Goal: Task Accomplishment & Management: Manage account settings

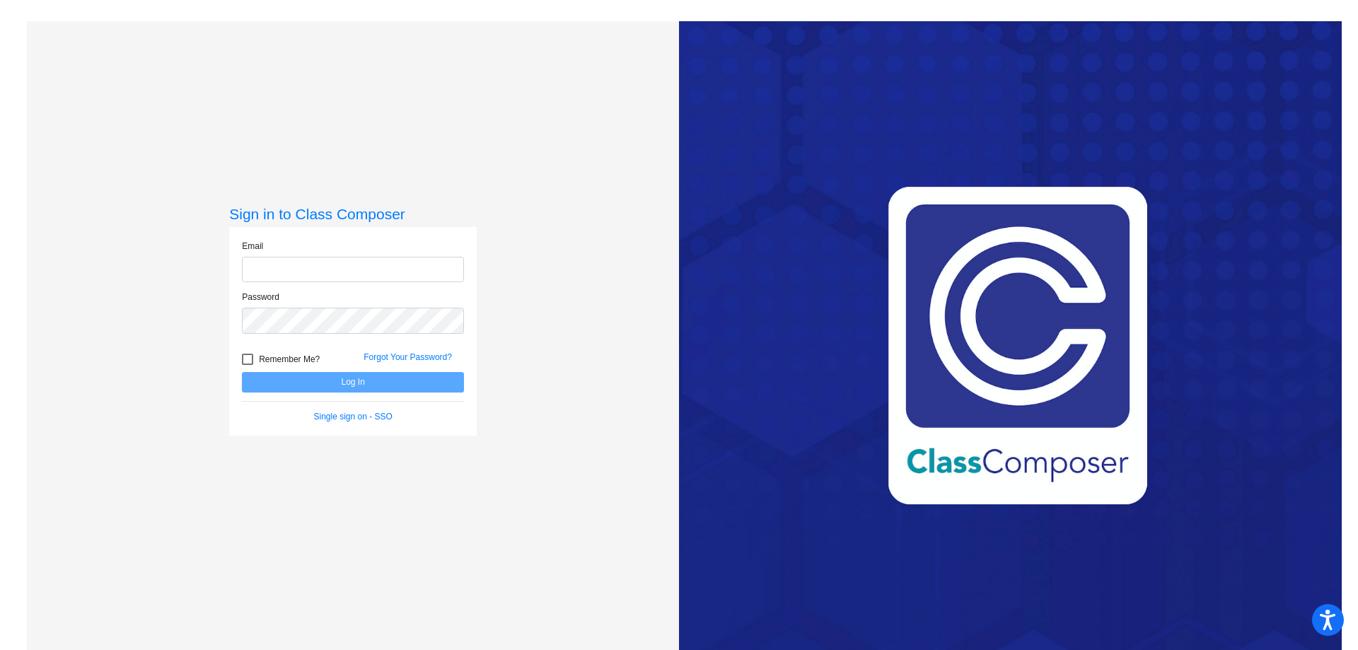
type input "[EMAIL_ADDRESS][PERSON_NAME][DOMAIN_NAME]"
click at [255, 357] on label "Remember Me?" at bounding box center [281, 359] width 78 height 17
click at [248, 365] on input "Remember Me?" at bounding box center [247, 365] width 1 height 1
checkbox input "true"
click at [293, 385] on button "Log In" at bounding box center [353, 382] width 222 height 21
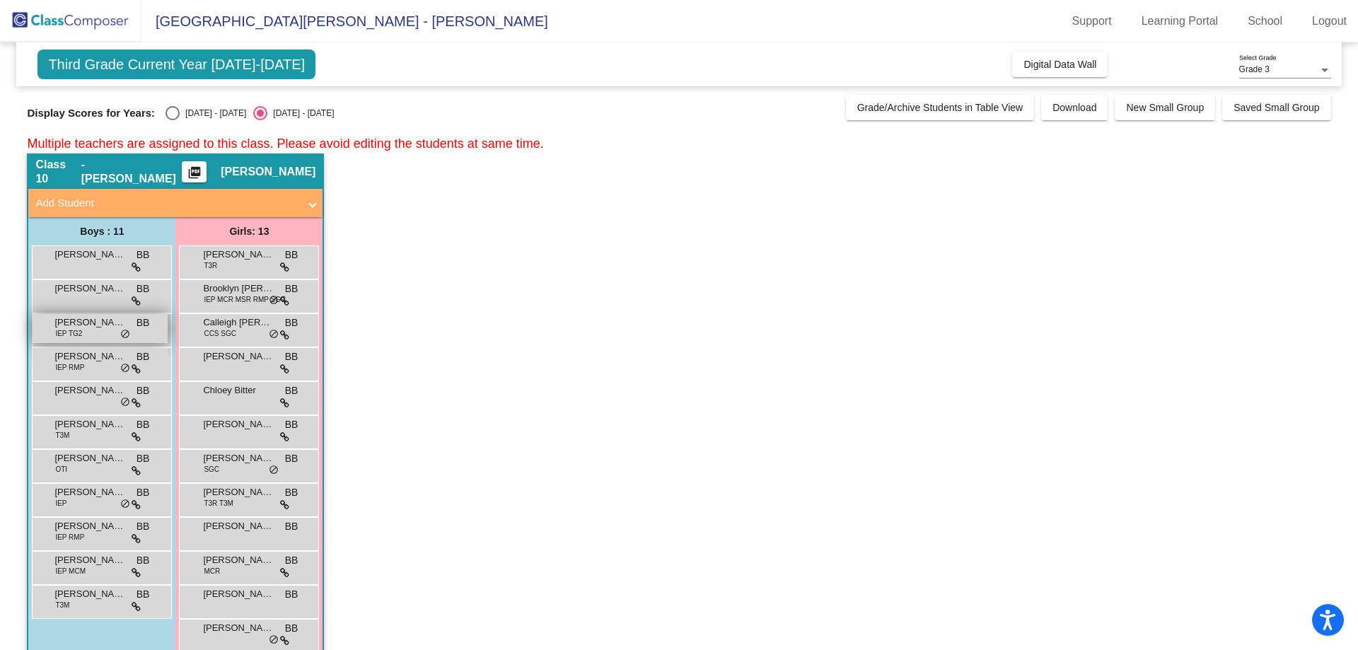
click at [95, 335] on div "[PERSON_NAME] IEP TG2 BB lock do_not_disturb_alt" at bounding box center [100, 328] width 135 height 29
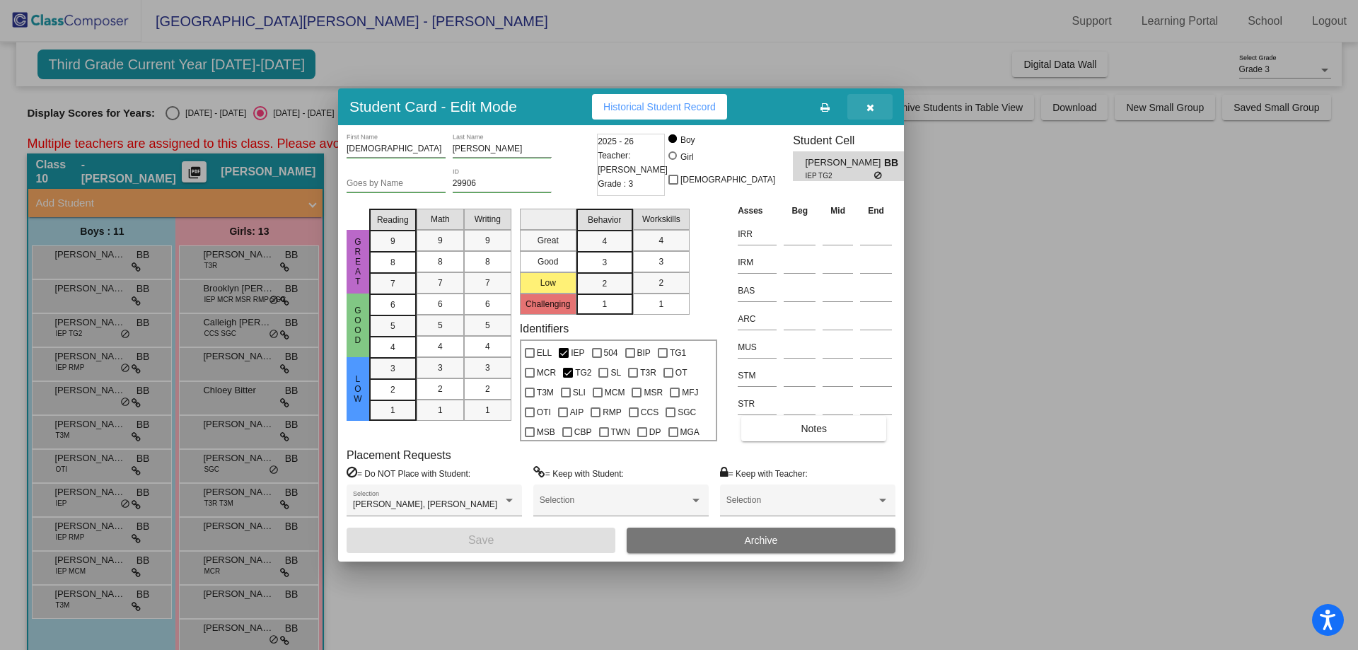
click at [876, 111] on button "button" at bounding box center [869, 106] width 45 height 25
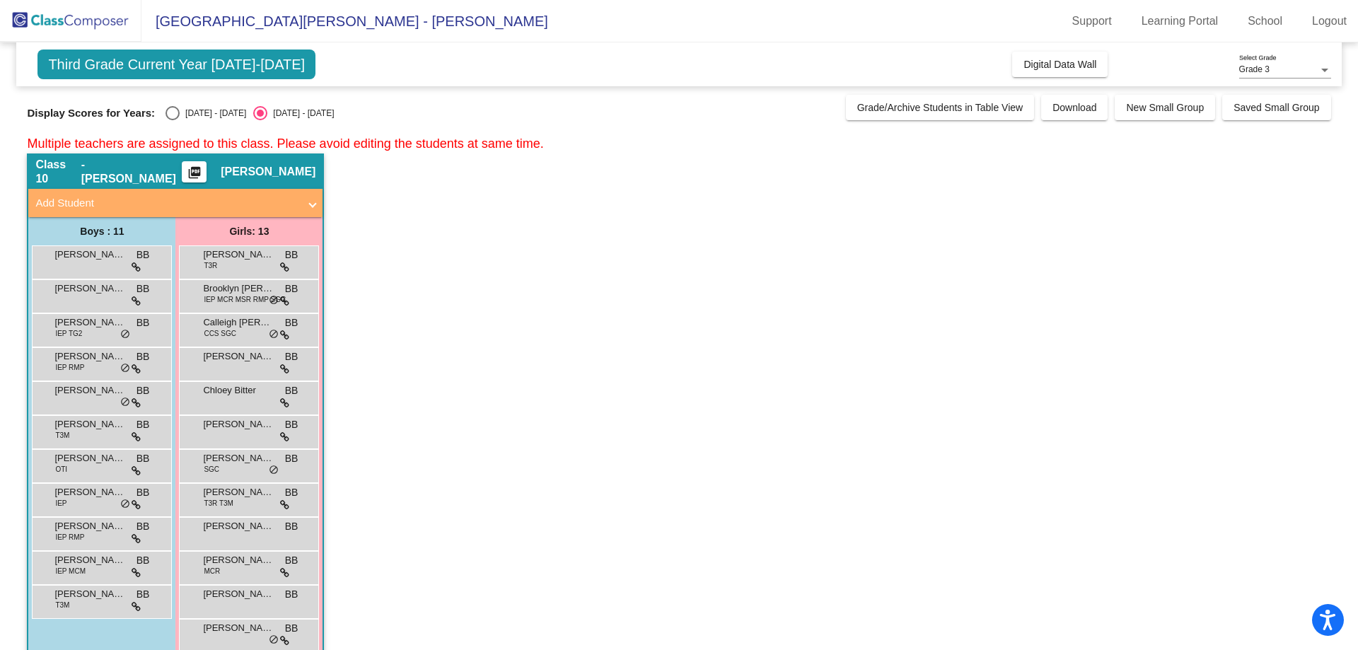
click at [169, 114] on div "Select an option" at bounding box center [173, 113] width 14 height 14
click at [172, 120] on input "[DATE] - [DATE]" at bounding box center [172, 120] width 1 height 1
radio input "true"
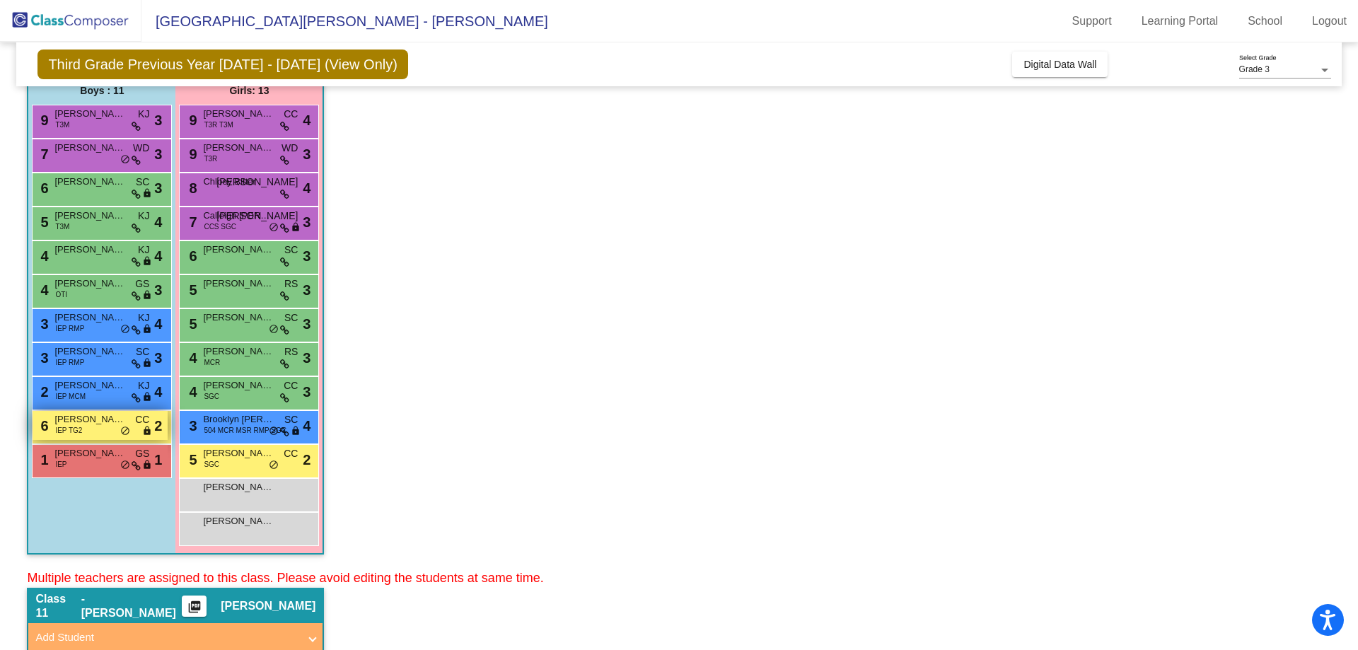
scroll to position [141, 0]
click at [95, 461] on div "1 [PERSON_NAME] IEP GS lock do_not_disturb_alt 1" at bounding box center [100, 458] width 135 height 29
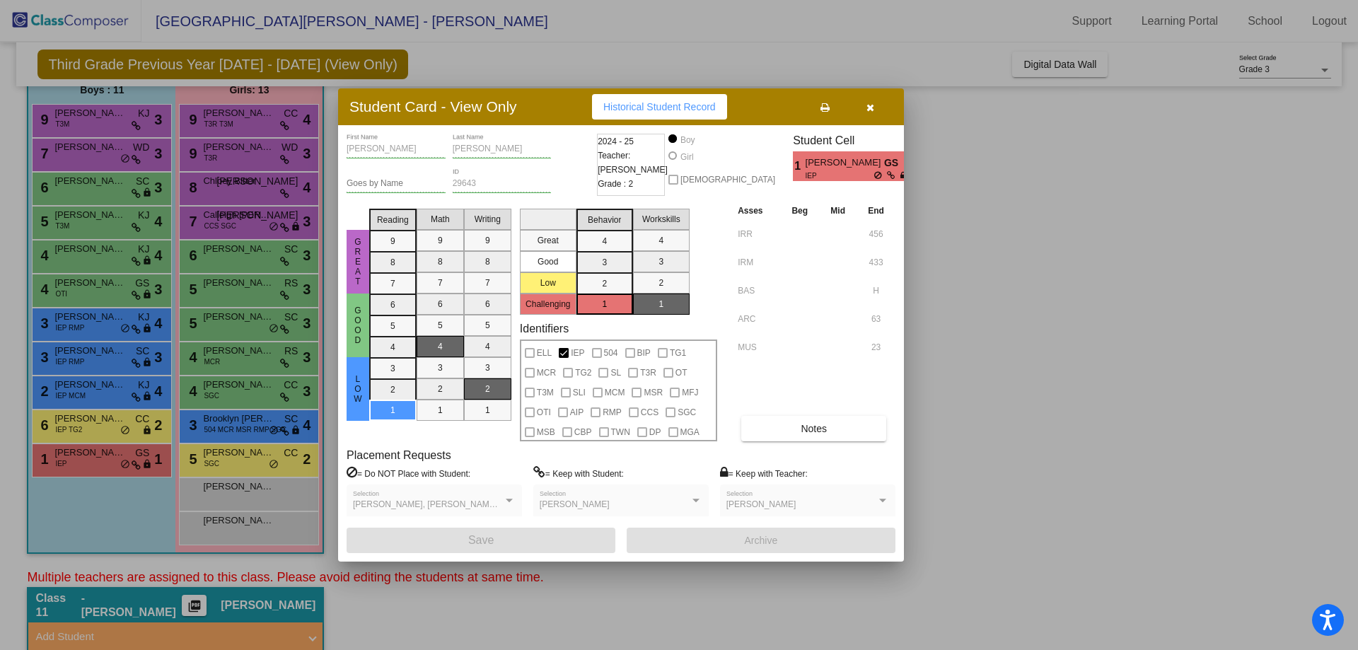
click at [834, 162] on span "[PERSON_NAME]" at bounding box center [845, 163] width 79 height 15
click at [845, 417] on button "Notes" at bounding box center [813, 428] width 145 height 25
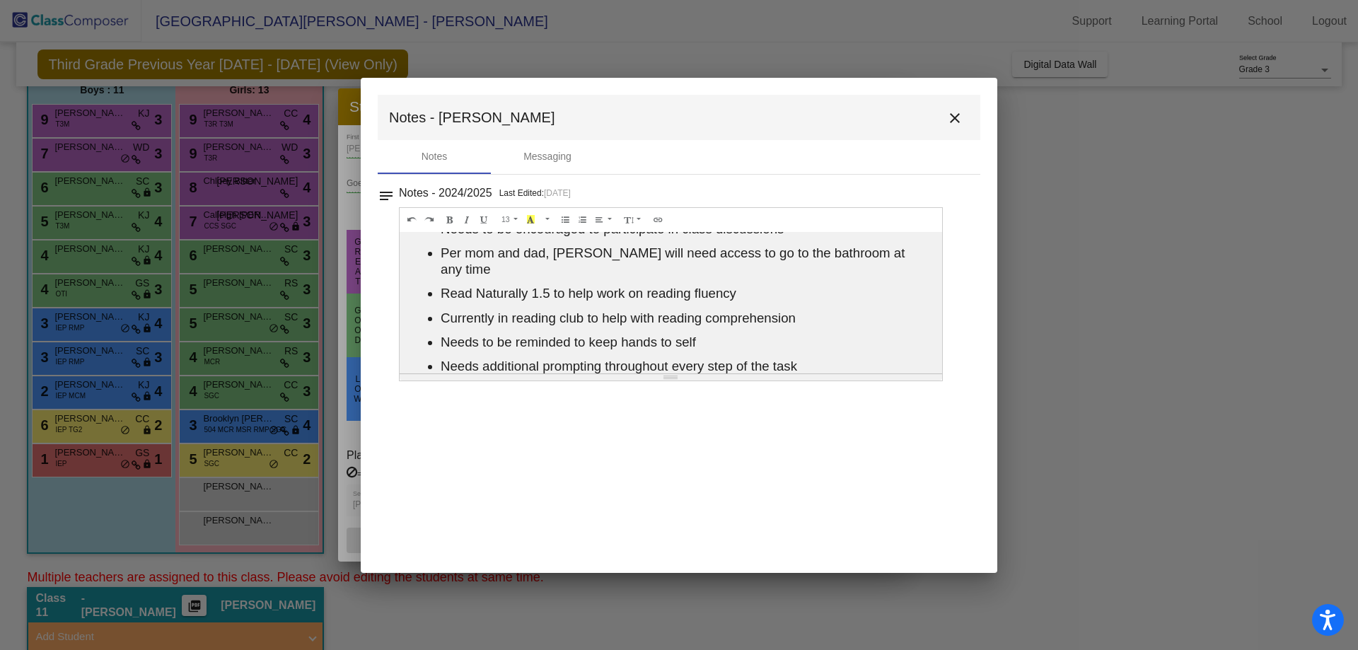
scroll to position [148, 0]
click at [565, 167] on div "Messaging" at bounding box center [547, 157] width 113 height 34
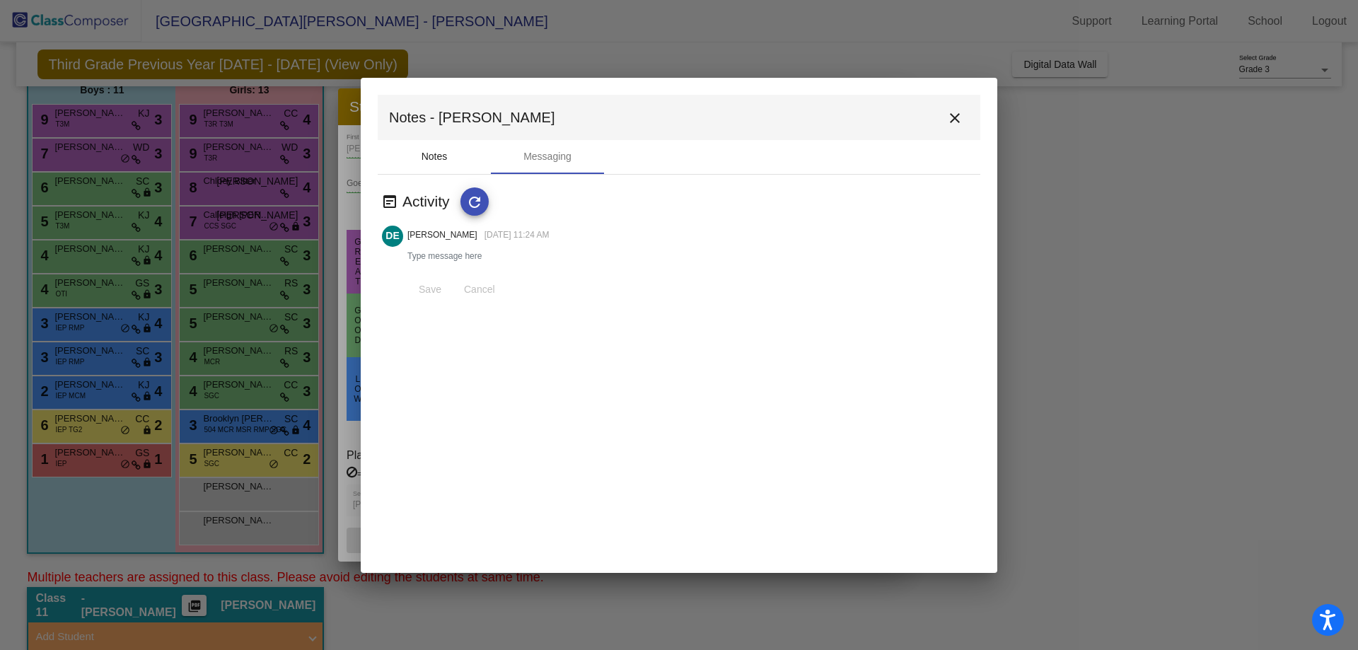
click at [433, 163] on div "Notes" at bounding box center [435, 156] width 26 height 15
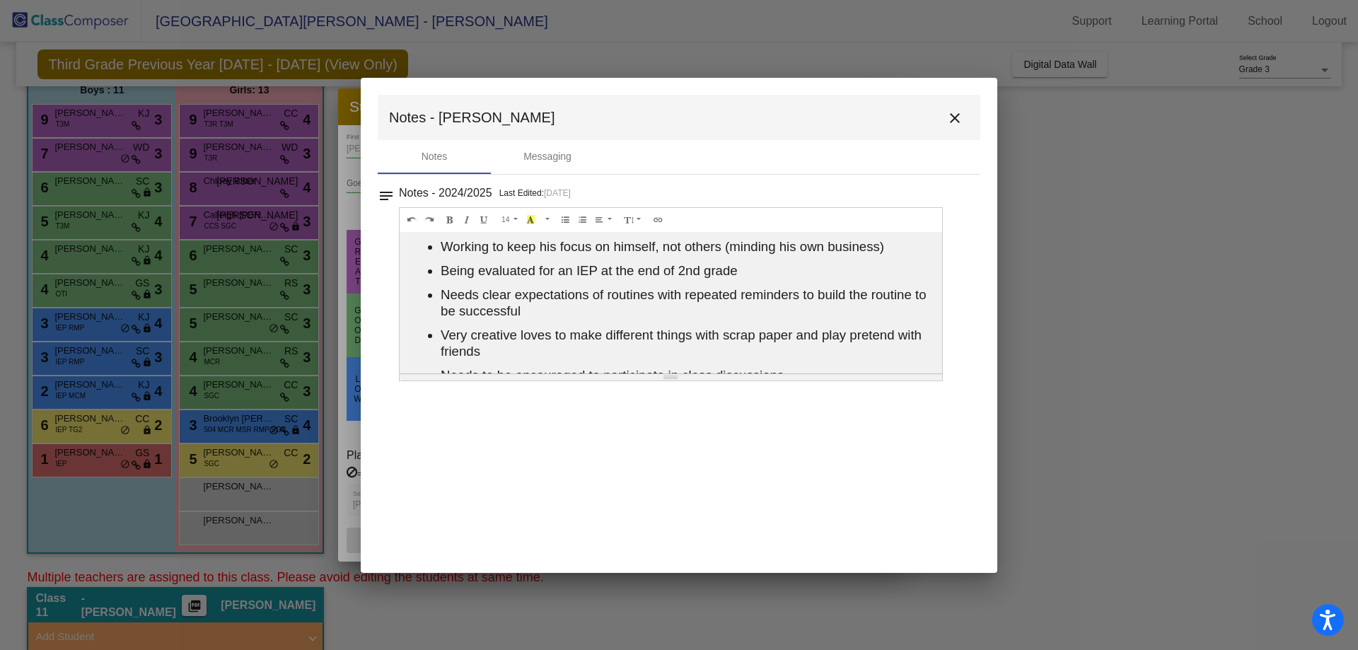
click at [953, 112] on mat-icon "close" at bounding box center [954, 118] width 17 height 17
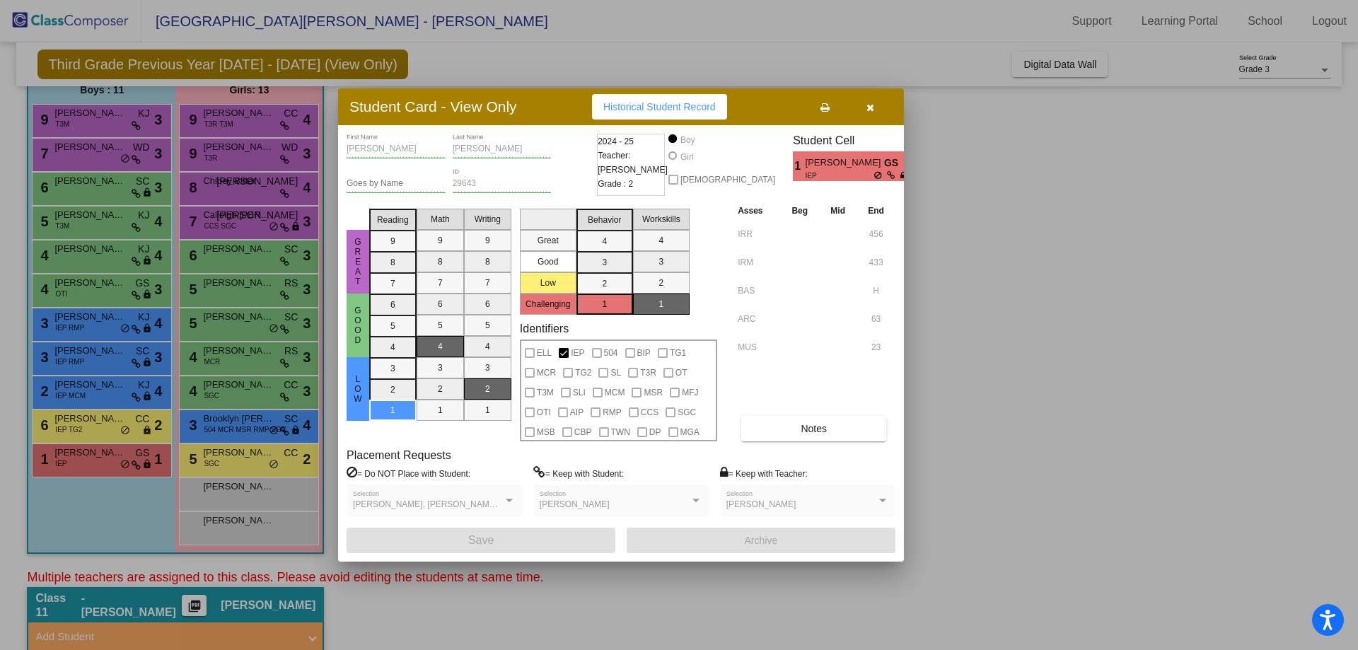
click at [816, 107] on button at bounding box center [824, 106] width 45 height 25
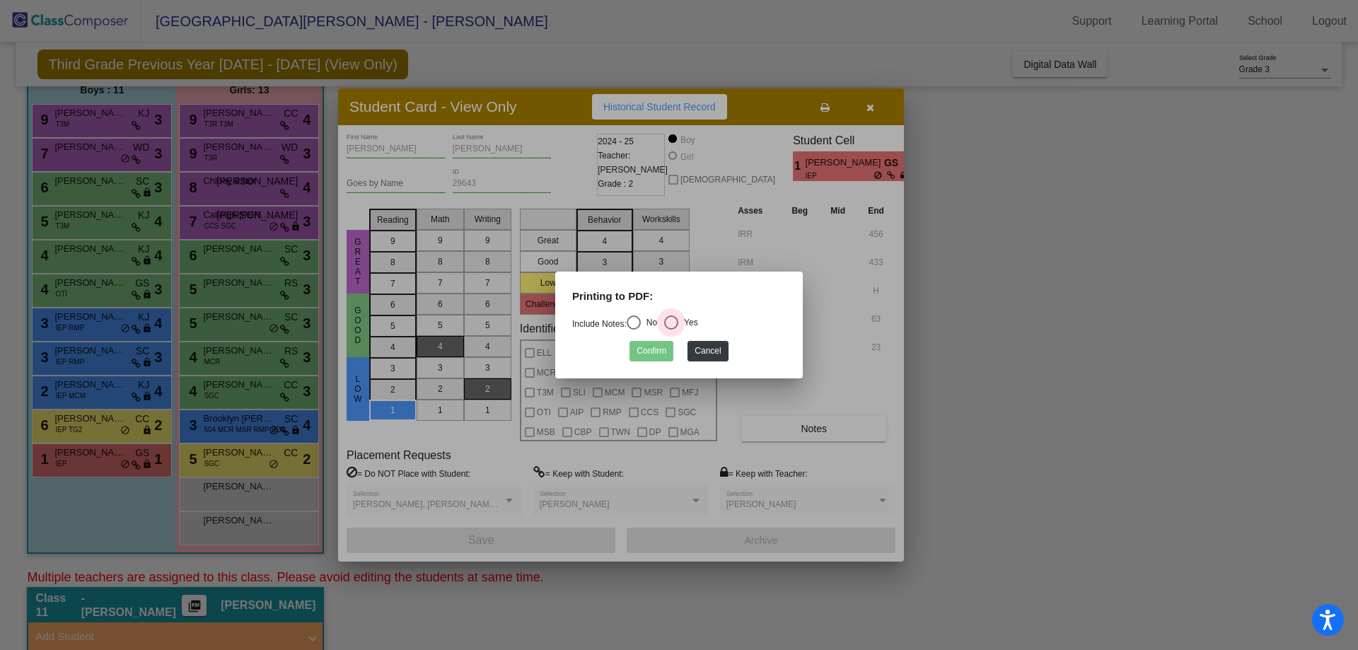
click at [672, 322] on div "Select an option" at bounding box center [671, 322] width 14 height 14
click at [671, 330] on input "Yes" at bounding box center [671, 330] width 1 height 1
radio input "true"
drag, startPoint x: 659, startPoint y: 354, endPoint x: 673, endPoint y: 357, distance: 13.6
click at [659, 354] on button "Confirm" at bounding box center [652, 351] width 44 height 21
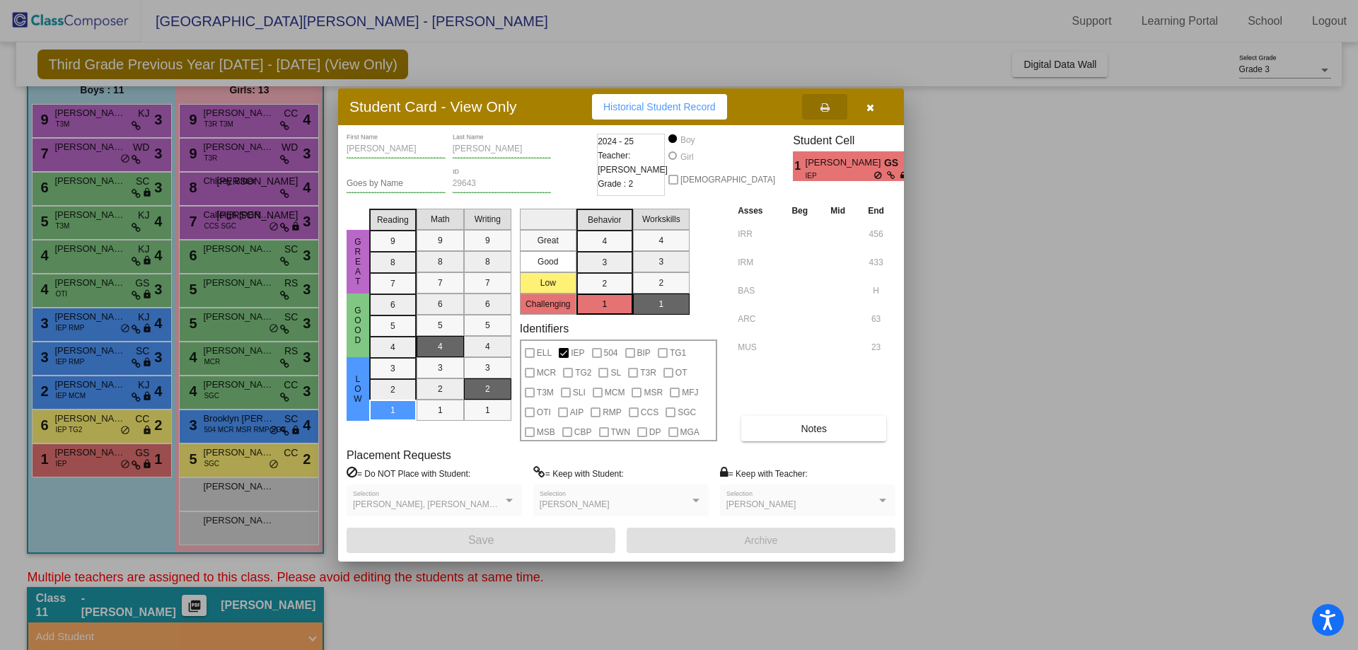
click at [867, 110] on icon "button" at bounding box center [871, 108] width 8 height 10
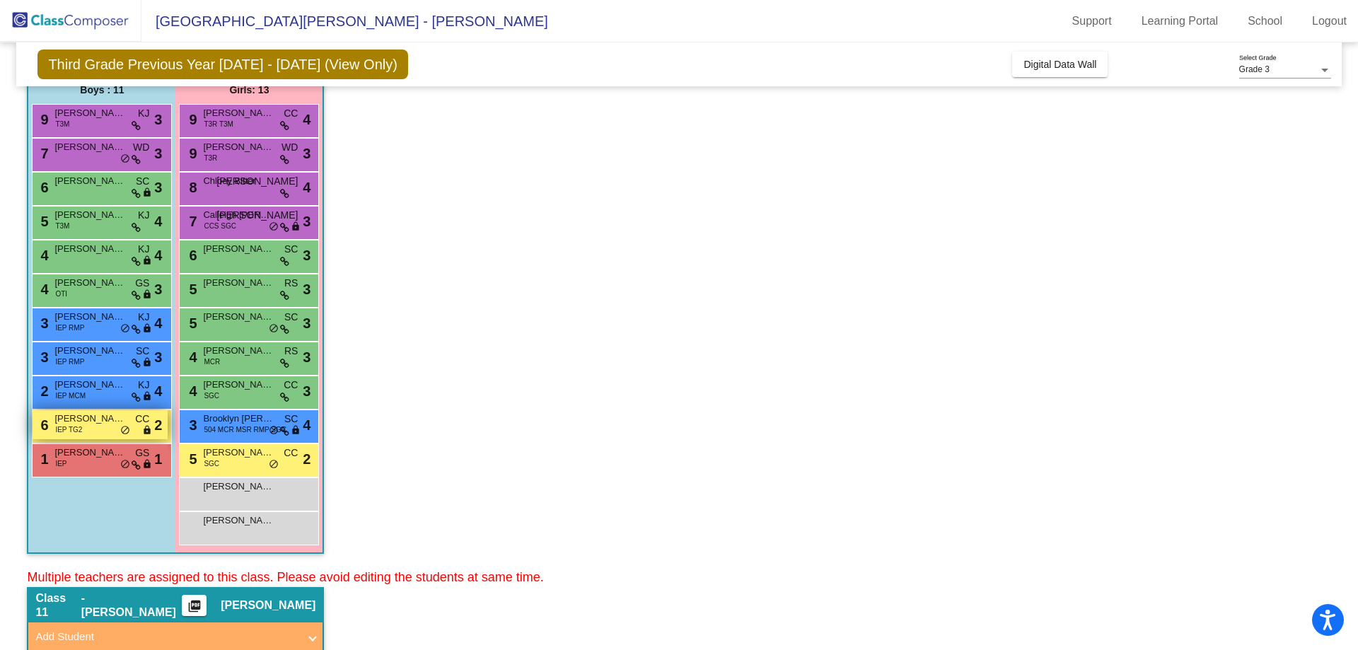
click at [92, 433] on div "6 [PERSON_NAME] IEP TG2 CC lock do_not_disturb_alt 2" at bounding box center [100, 424] width 135 height 29
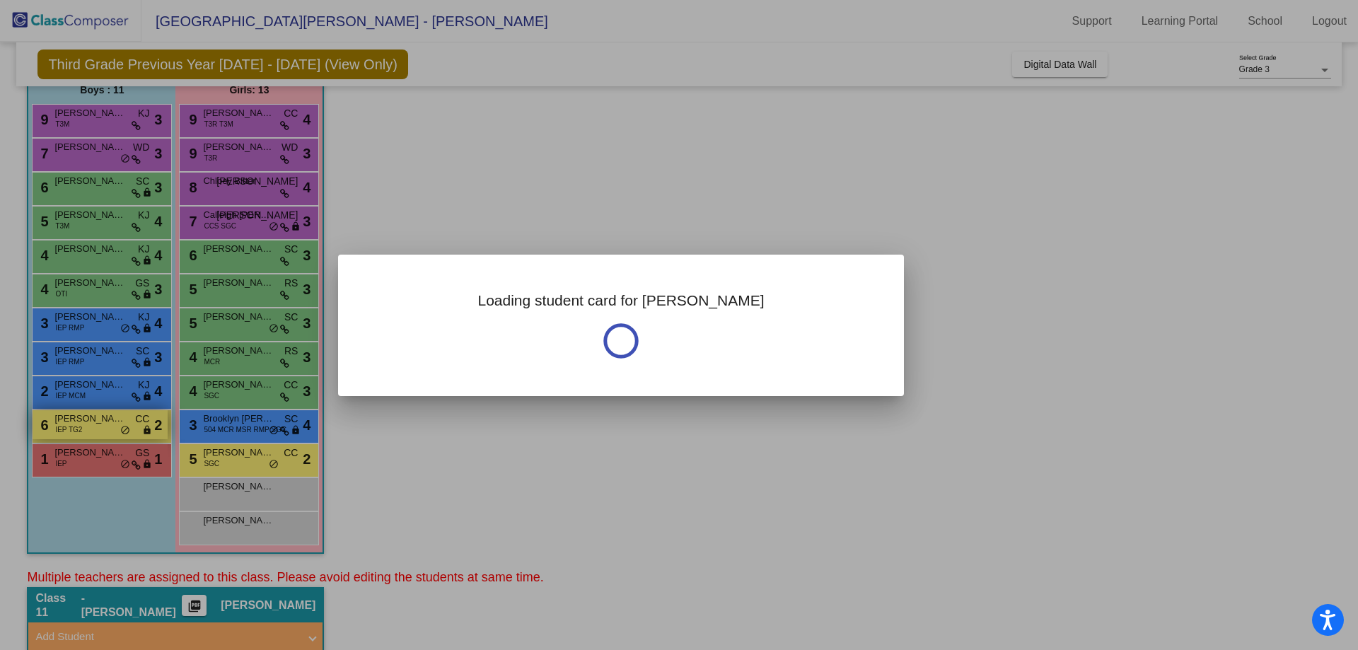
click at [92, 433] on div at bounding box center [679, 325] width 1358 height 650
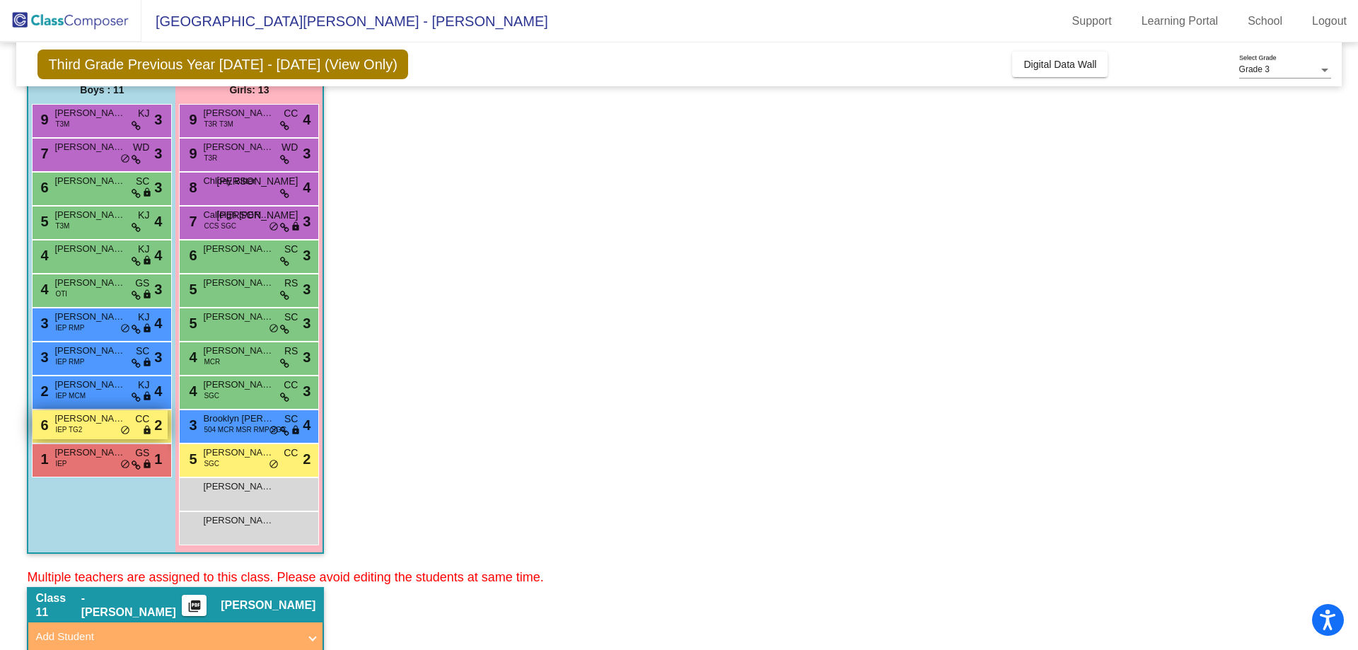
click at [95, 429] on div "6 [PERSON_NAME] IEP TG2 CC lock do_not_disturb_alt 2" at bounding box center [100, 424] width 135 height 29
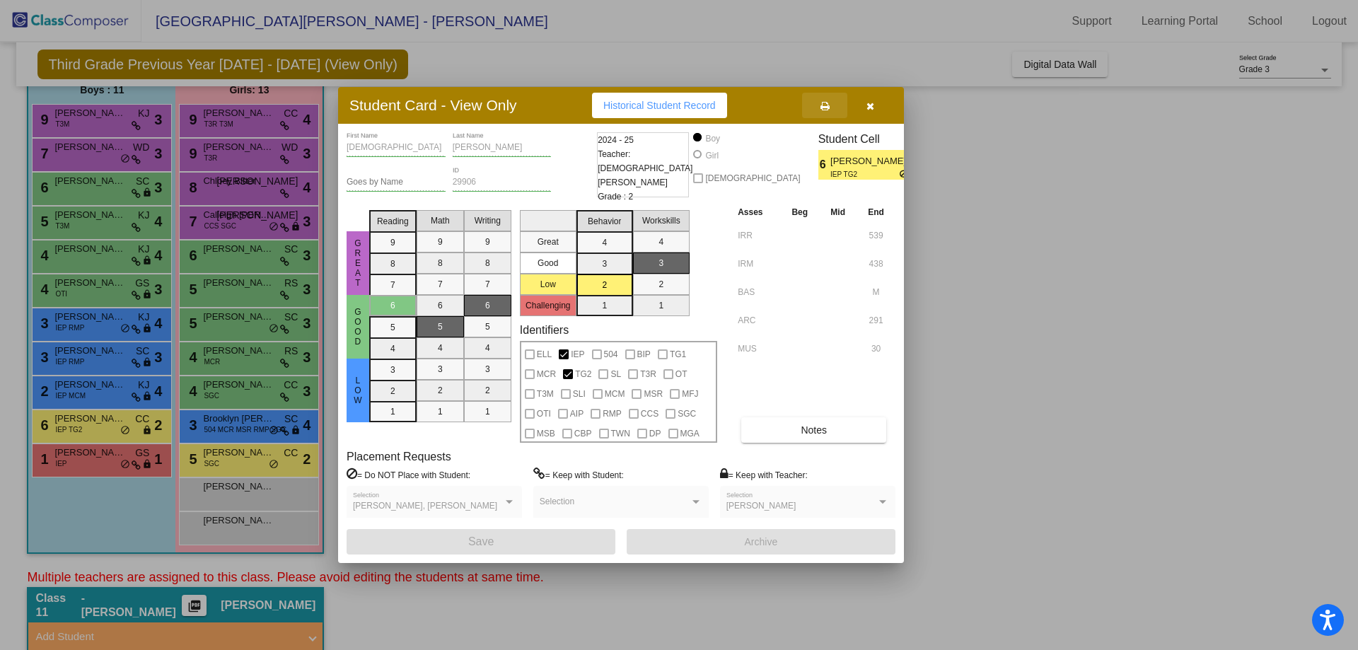
click at [829, 103] on icon at bounding box center [825, 106] width 9 height 10
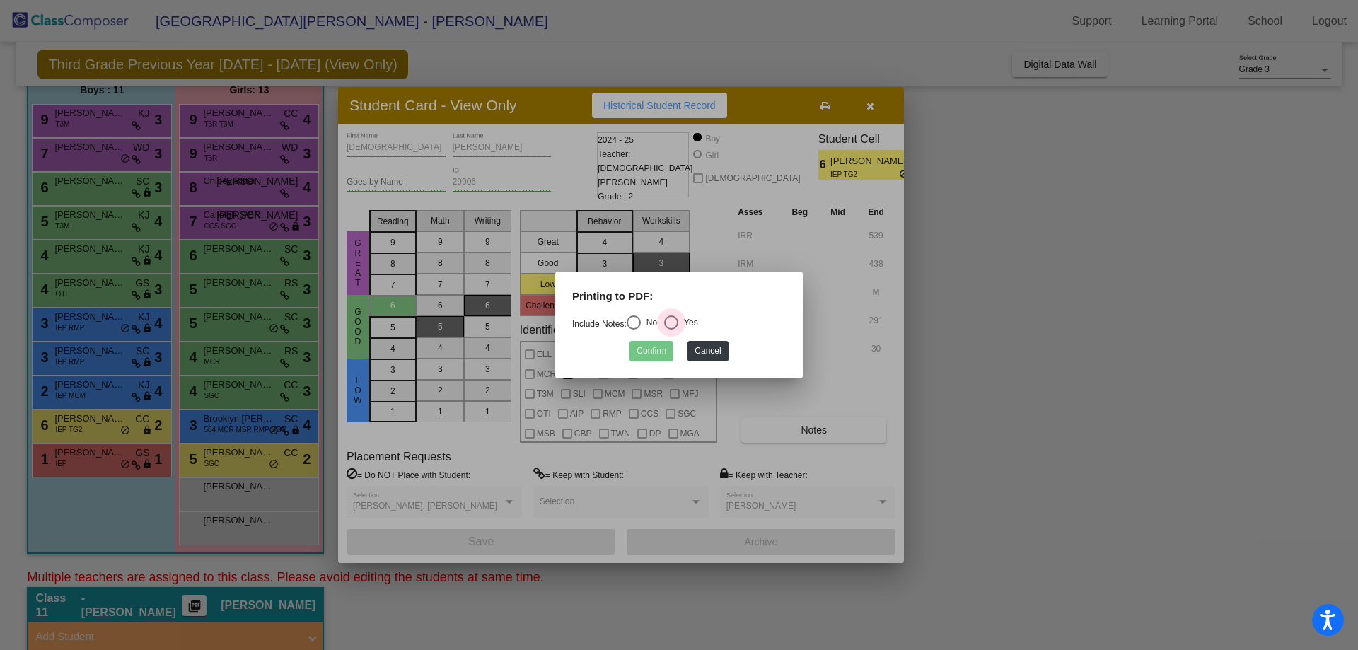
click at [675, 315] on div "Select an option" at bounding box center [671, 322] width 14 height 14
click at [671, 330] on input "Yes" at bounding box center [671, 330] width 1 height 1
radio input "true"
click at [651, 350] on button "Confirm" at bounding box center [652, 351] width 44 height 21
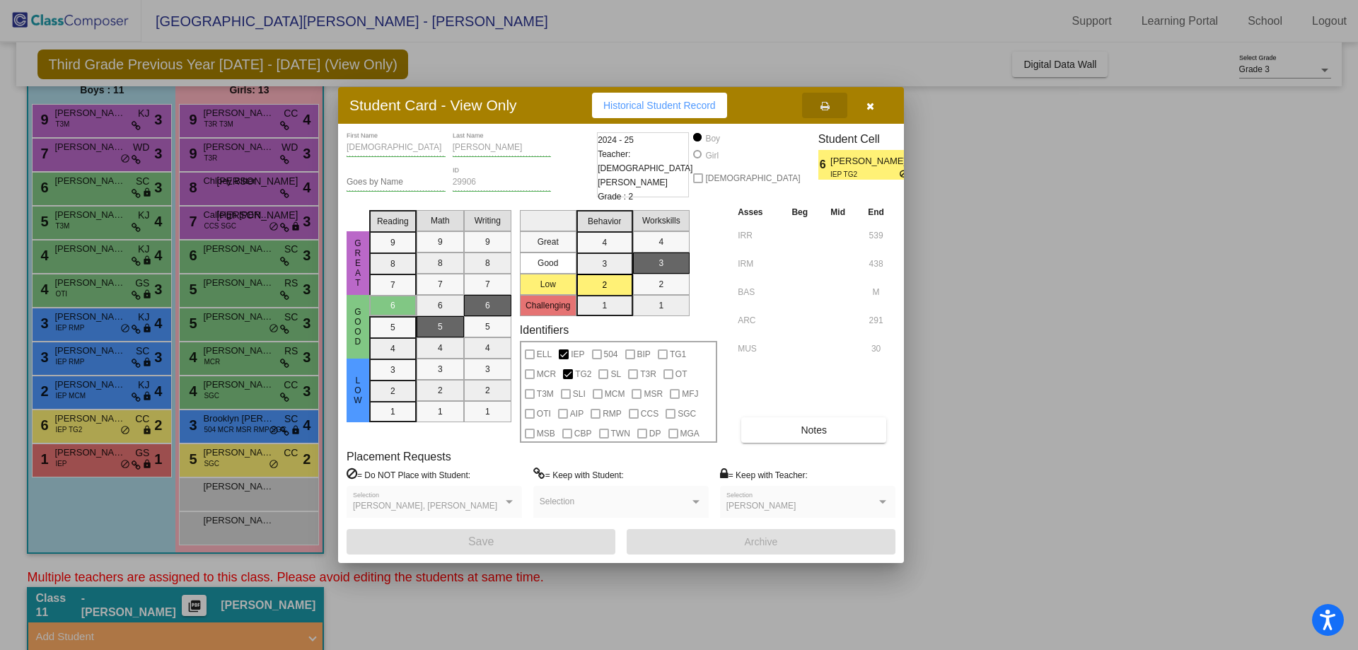
click at [877, 113] on button "button" at bounding box center [869, 105] width 45 height 25
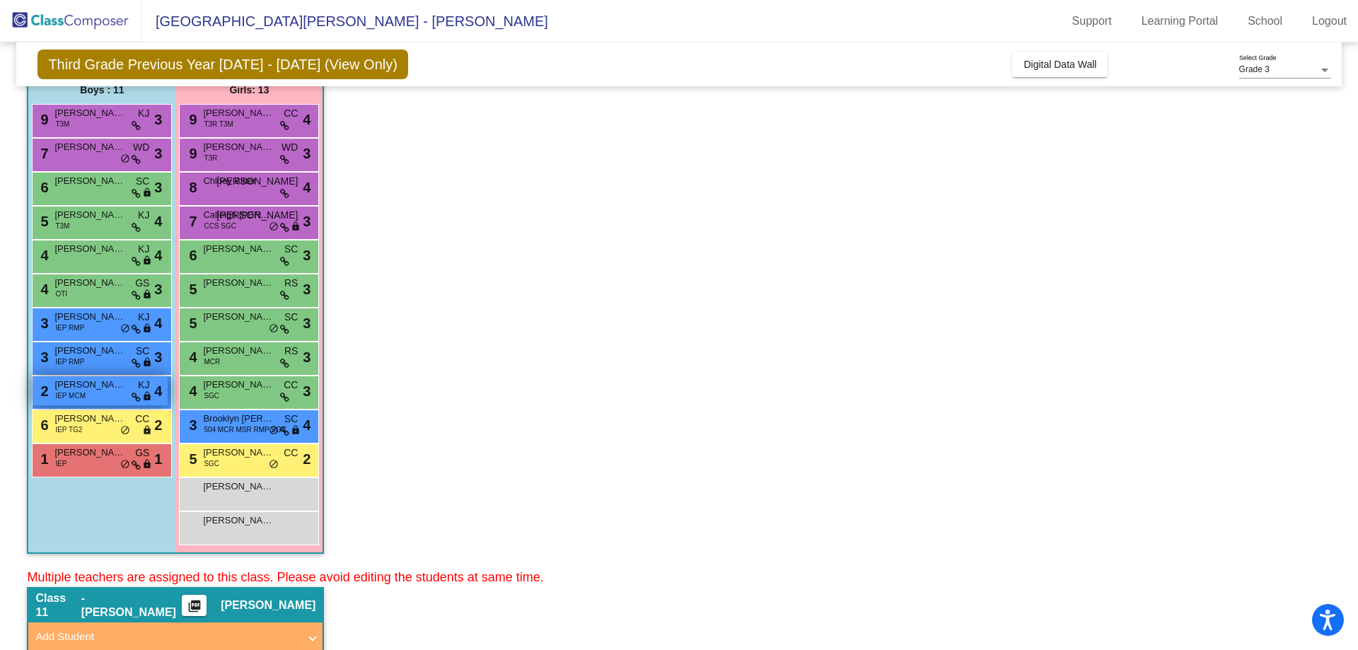
click at [76, 393] on span "IEP MCM" at bounding box center [70, 395] width 30 height 11
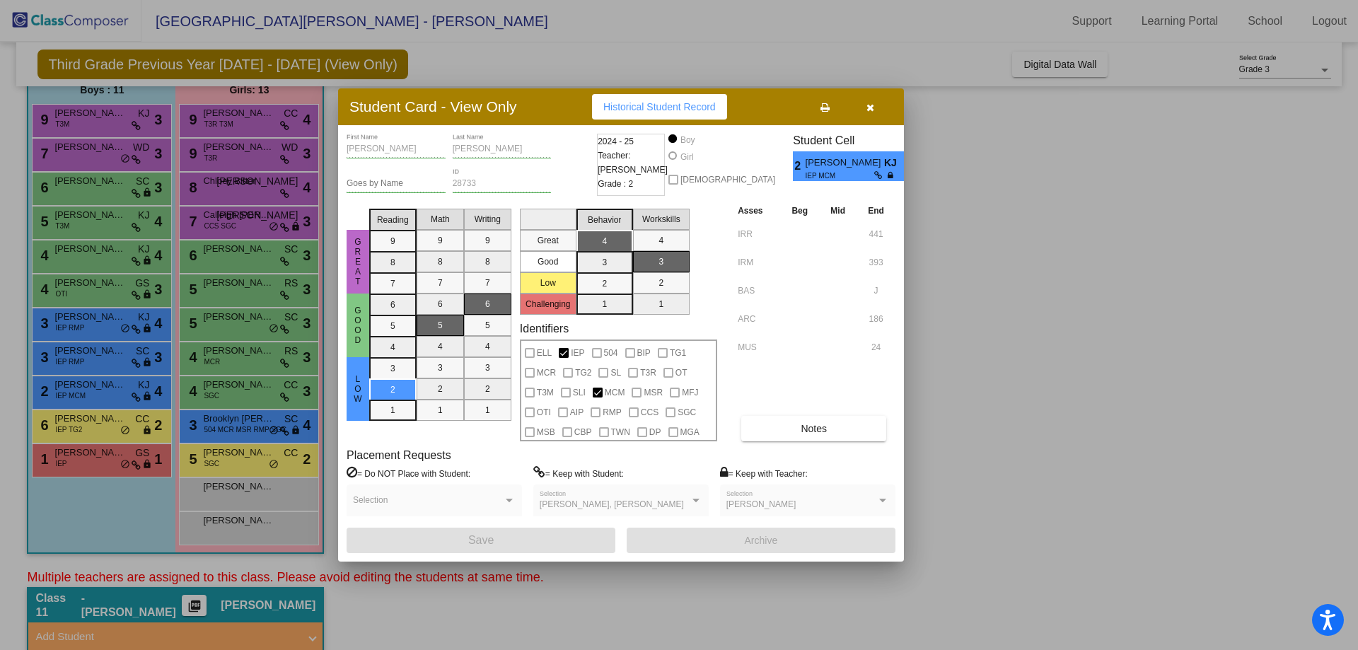
click at [826, 111] on icon at bounding box center [825, 108] width 9 height 10
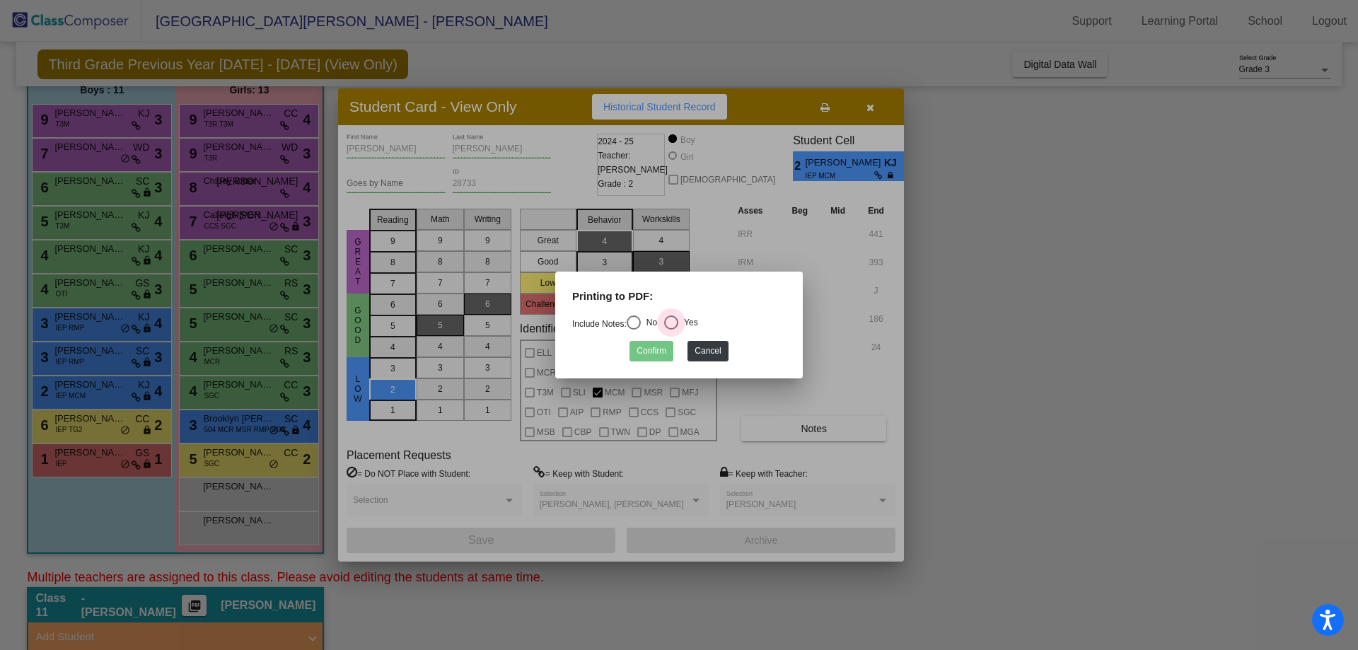
click at [678, 320] on div "Select an option" at bounding box center [671, 322] width 14 height 14
click at [671, 330] on input "Yes" at bounding box center [671, 330] width 1 height 1
radio input "true"
click at [643, 353] on button "Confirm" at bounding box center [652, 351] width 44 height 21
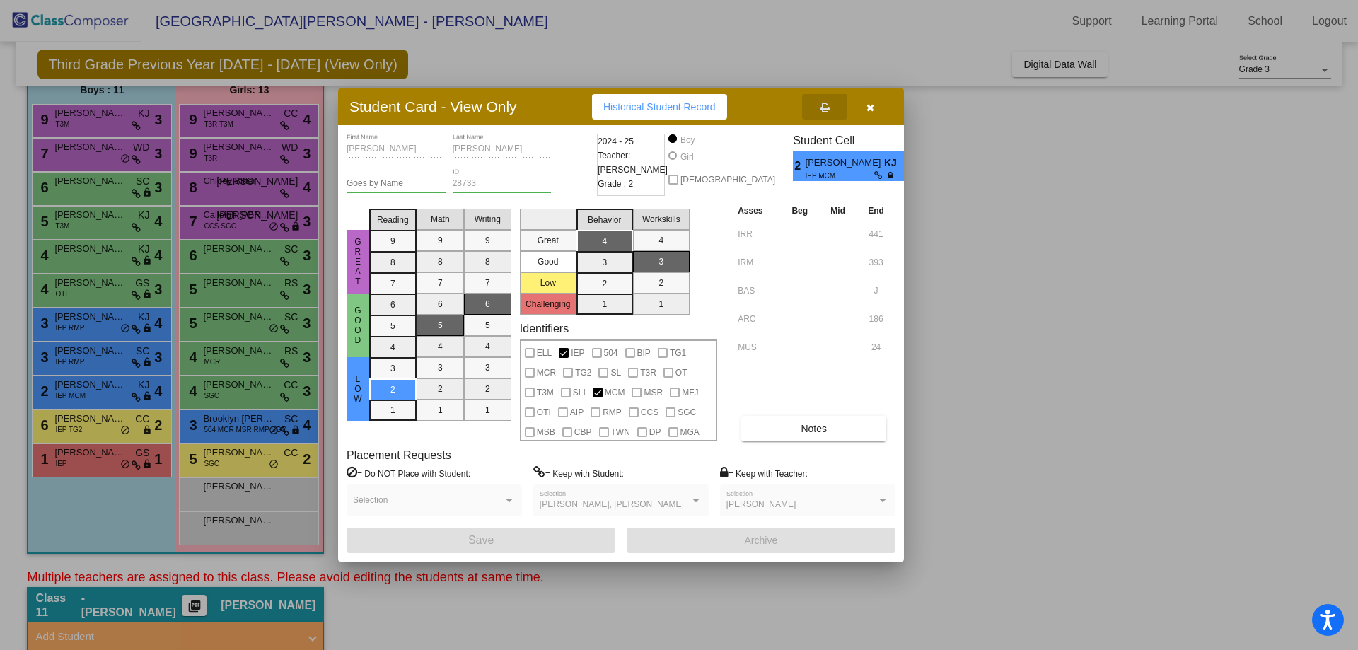
click at [875, 100] on button "button" at bounding box center [869, 106] width 45 height 25
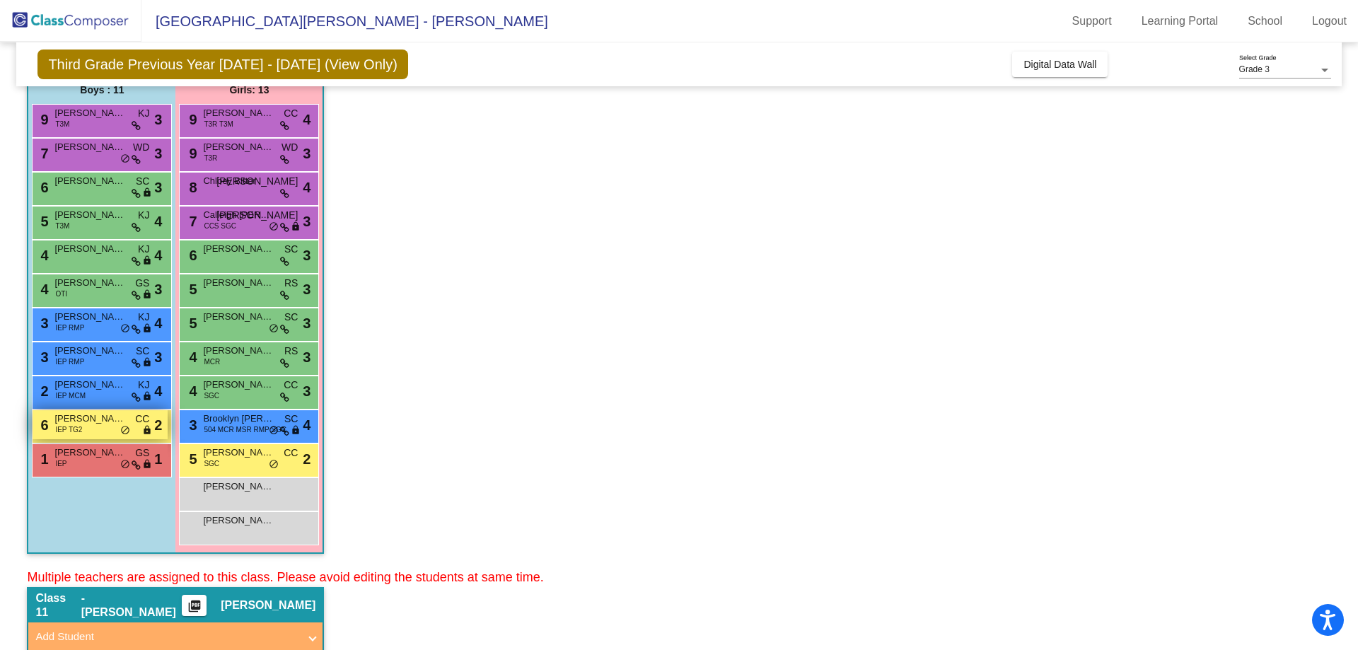
click at [95, 429] on div "6 [PERSON_NAME] IEP TG2 CC lock do_not_disturb_alt 2" at bounding box center [100, 424] width 135 height 29
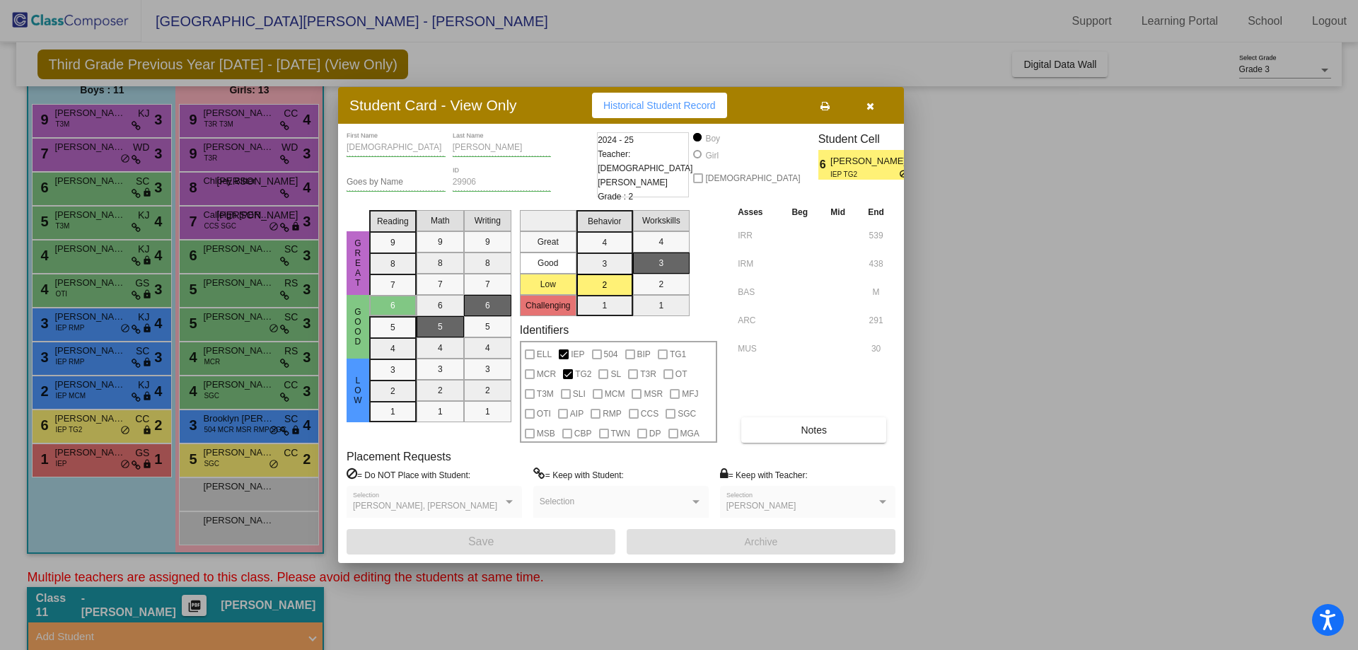
click at [818, 99] on button at bounding box center [824, 105] width 45 height 25
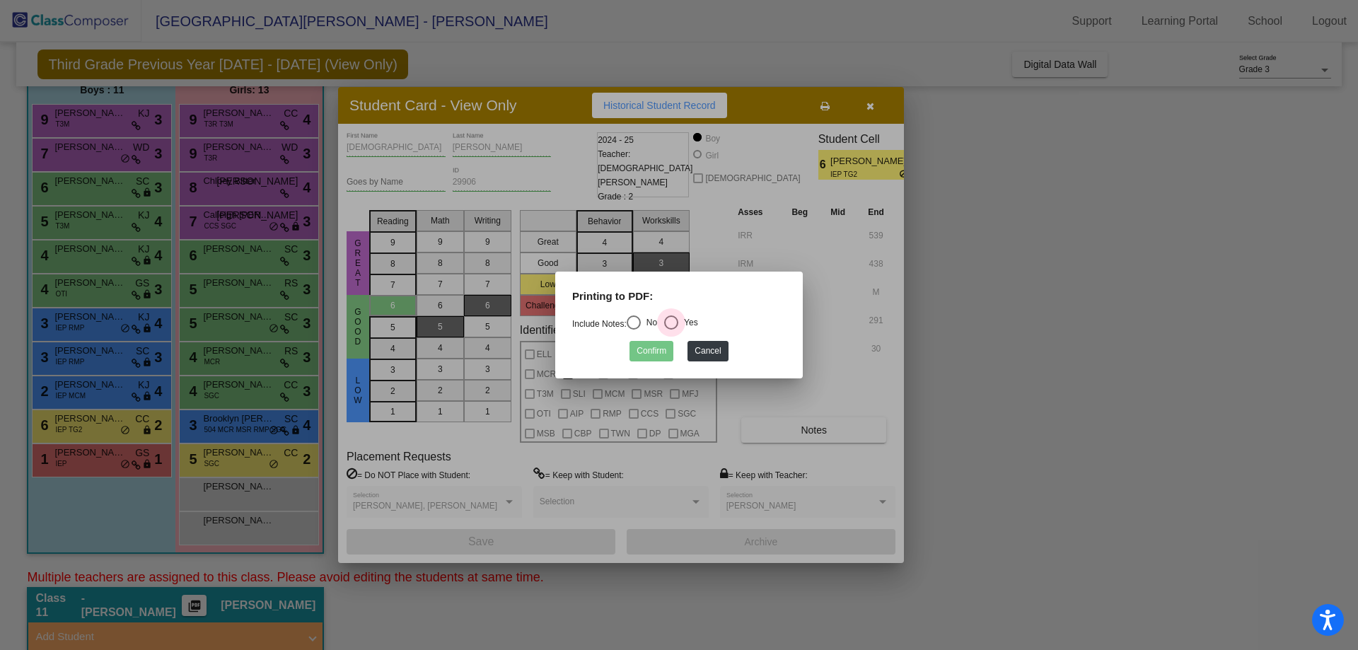
click at [678, 318] on div "Select an option" at bounding box center [671, 322] width 14 height 14
click at [671, 330] on input "Yes" at bounding box center [671, 330] width 1 height 1
radio input "true"
click at [654, 349] on button "Confirm" at bounding box center [652, 351] width 44 height 21
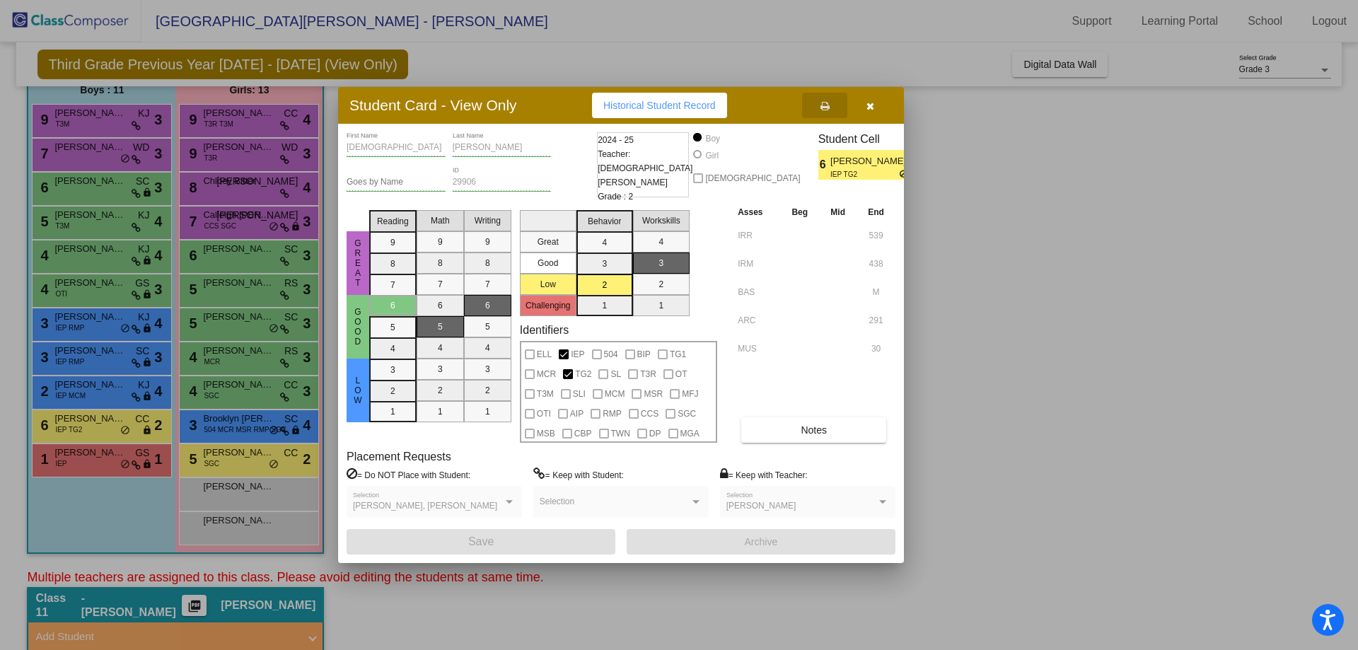
click at [869, 103] on icon "button" at bounding box center [871, 106] width 8 height 10
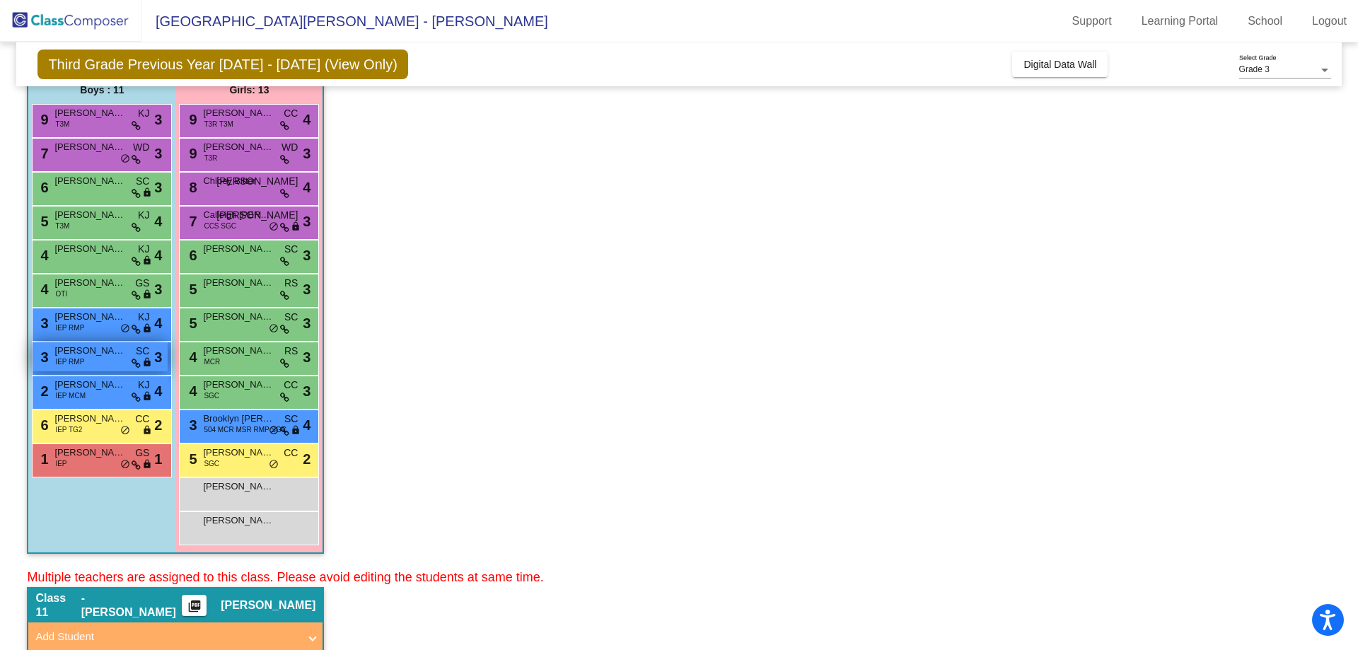
click at [99, 355] on span "[PERSON_NAME]" at bounding box center [89, 351] width 71 height 14
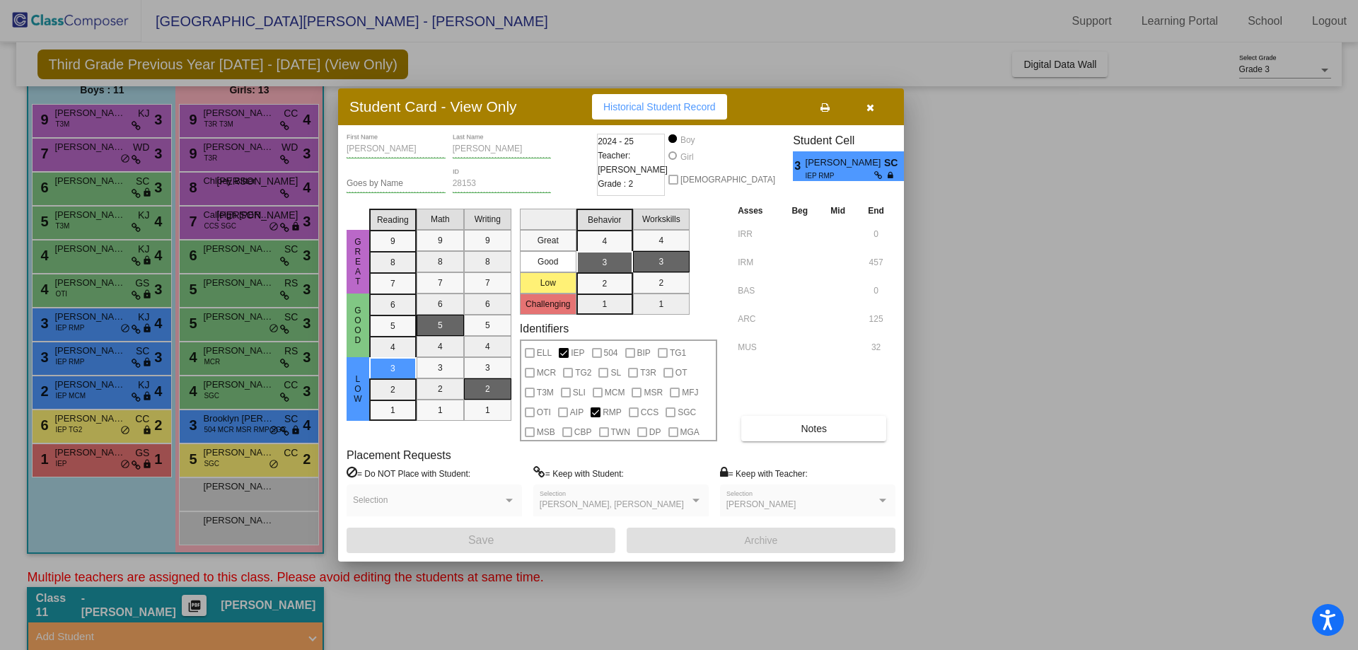
click at [823, 104] on icon at bounding box center [825, 108] width 9 height 10
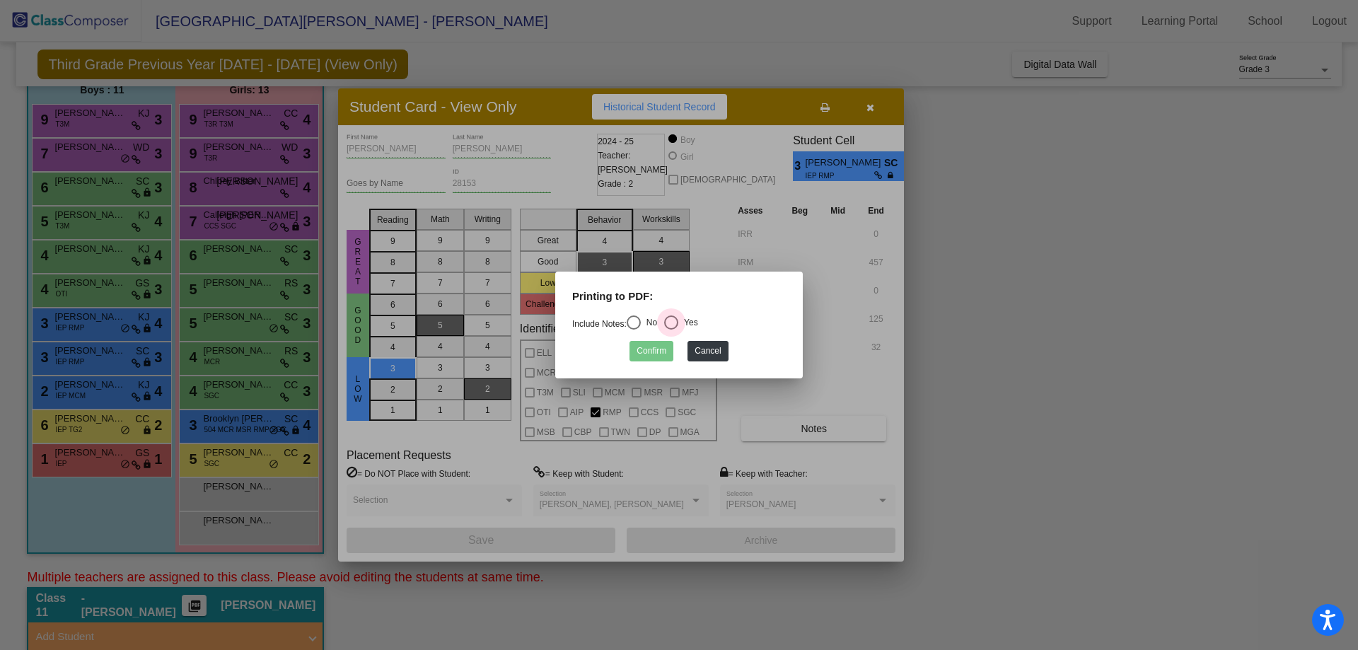
click at [673, 322] on div "Select an option" at bounding box center [671, 322] width 14 height 14
click at [671, 330] on input "Yes" at bounding box center [671, 330] width 1 height 1
radio input "true"
click at [655, 353] on button "Confirm" at bounding box center [652, 351] width 44 height 21
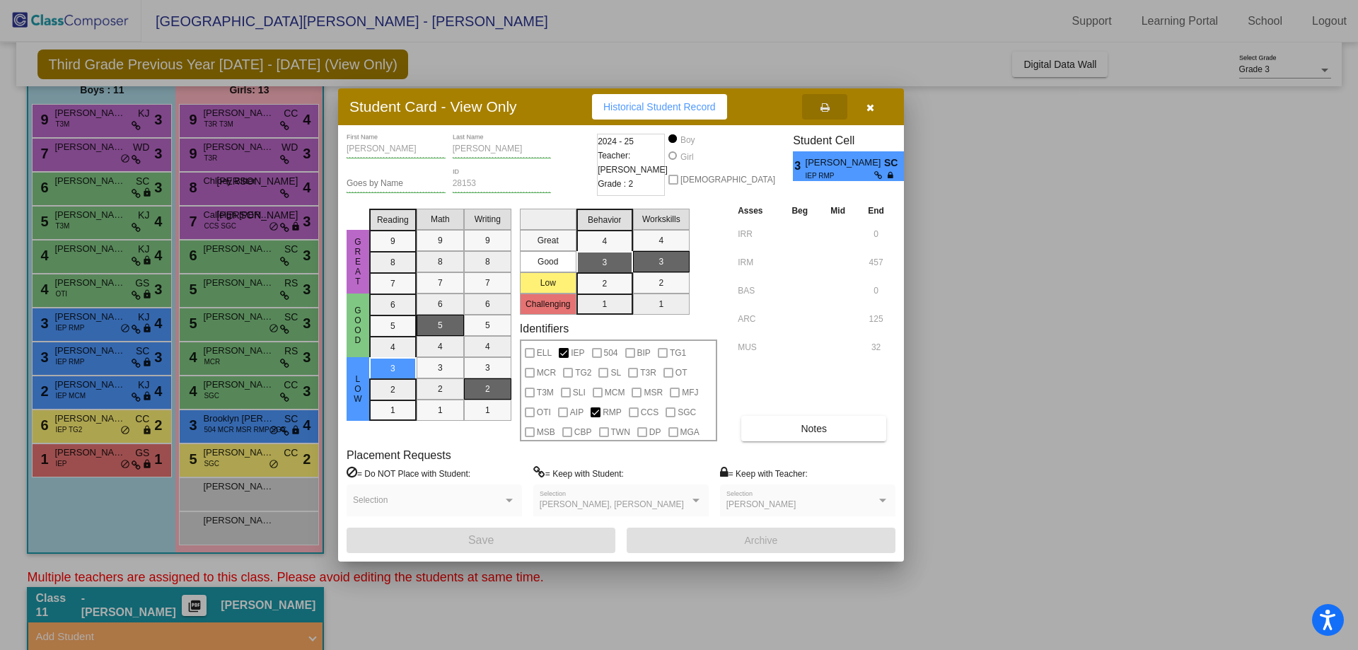
click at [862, 104] on button "button" at bounding box center [869, 106] width 45 height 25
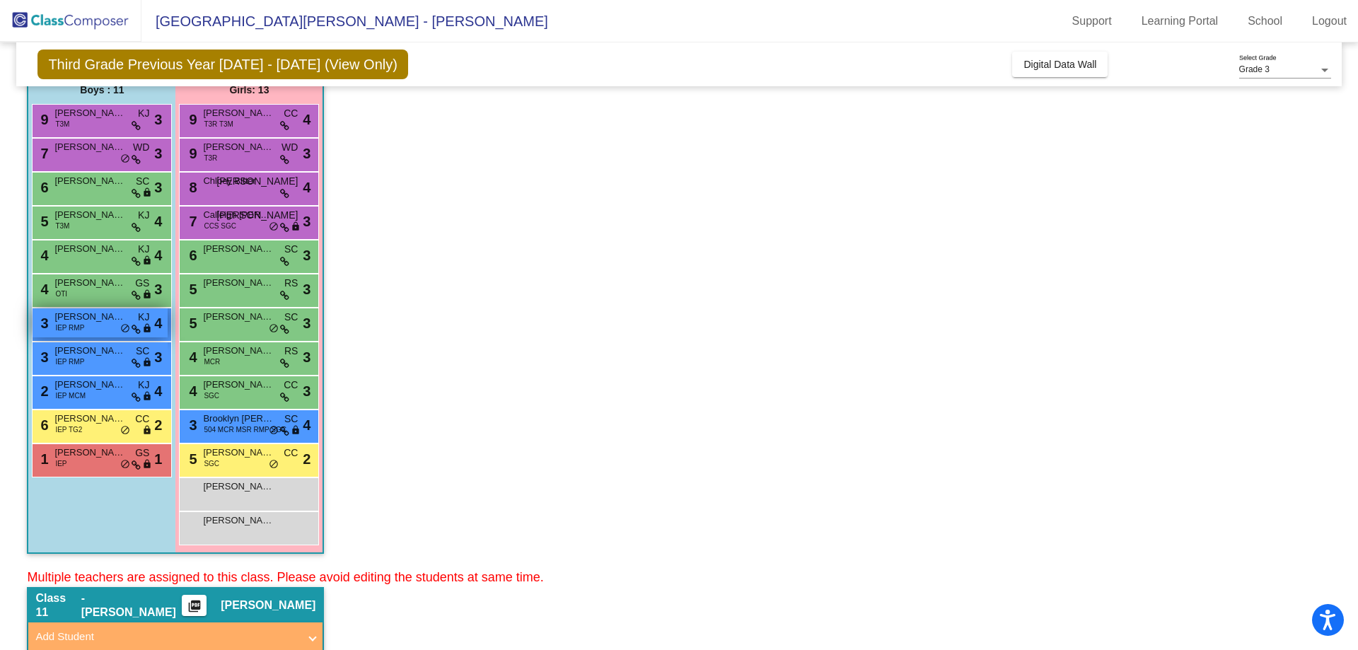
click at [80, 330] on span "IEP RMP" at bounding box center [69, 328] width 29 height 11
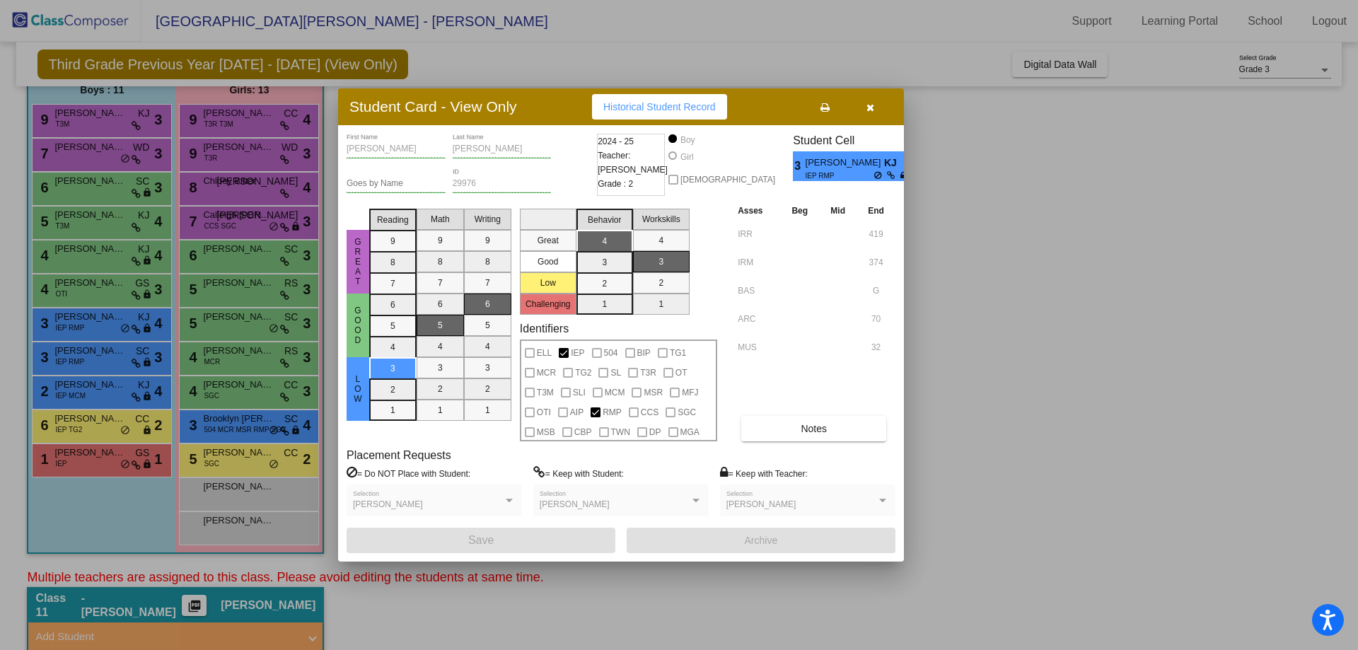
click at [827, 105] on icon at bounding box center [825, 108] width 9 height 10
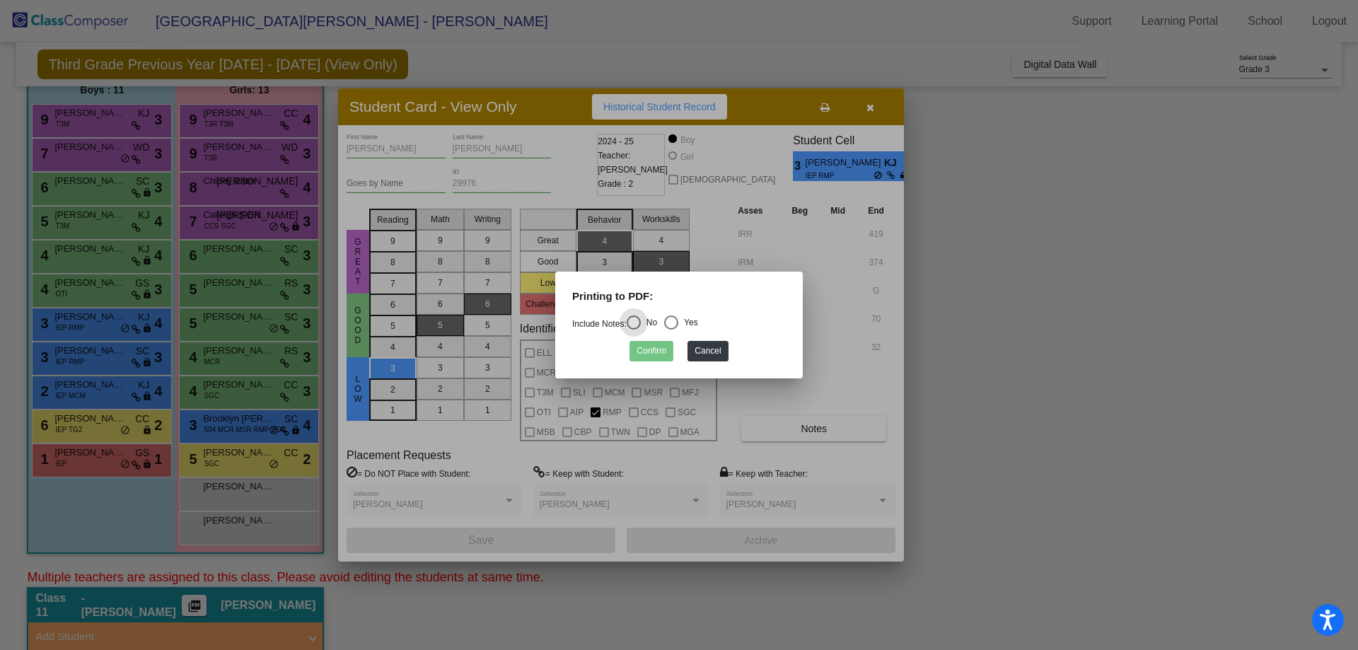
click at [673, 317] on div "Select an option" at bounding box center [671, 322] width 14 height 14
click at [671, 330] on input "Yes" at bounding box center [671, 330] width 1 height 1
radio input "true"
click at [660, 352] on button "Confirm" at bounding box center [652, 351] width 44 height 21
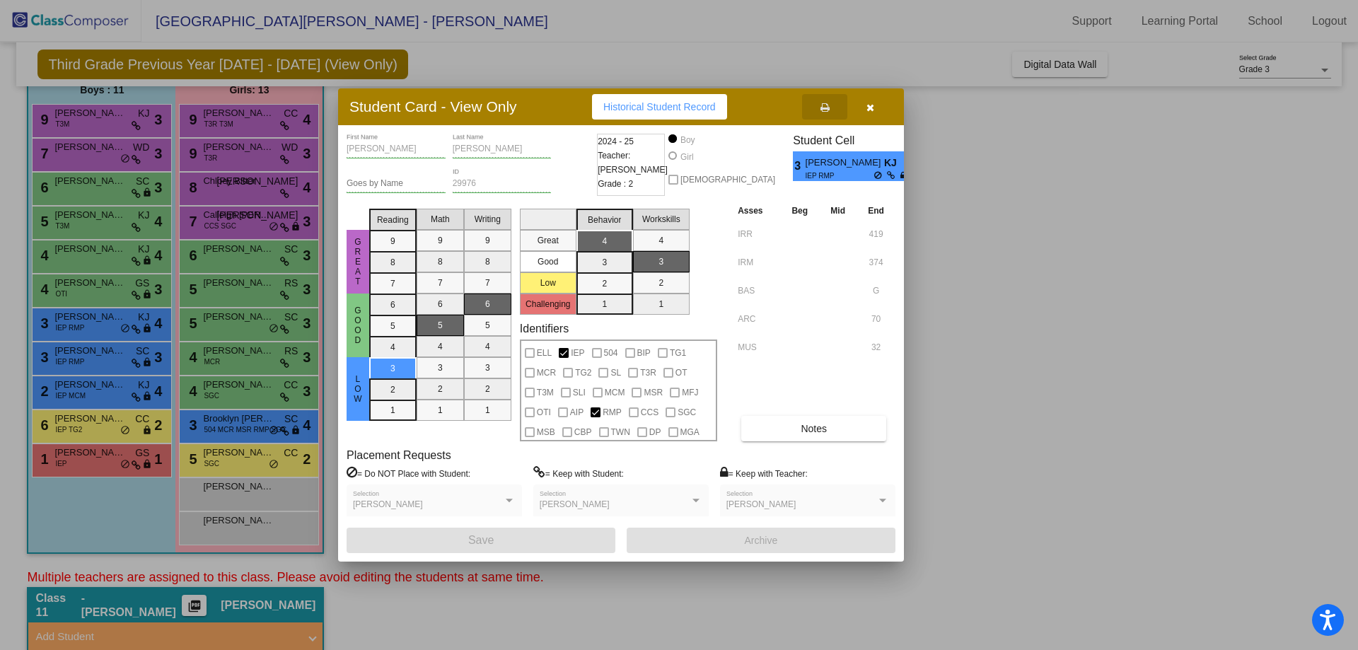
click at [872, 112] on icon "button" at bounding box center [871, 108] width 8 height 10
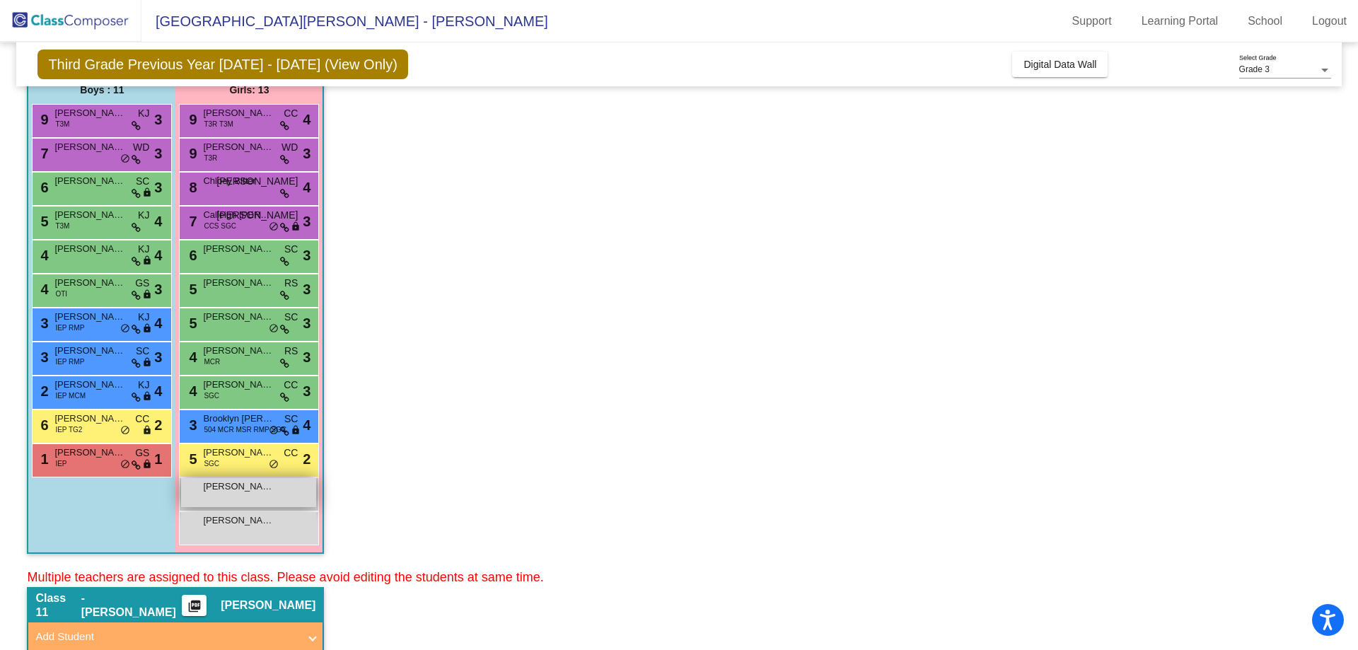
click at [282, 497] on div "[PERSON_NAME] lock do_not_disturb_alt" at bounding box center [248, 492] width 135 height 29
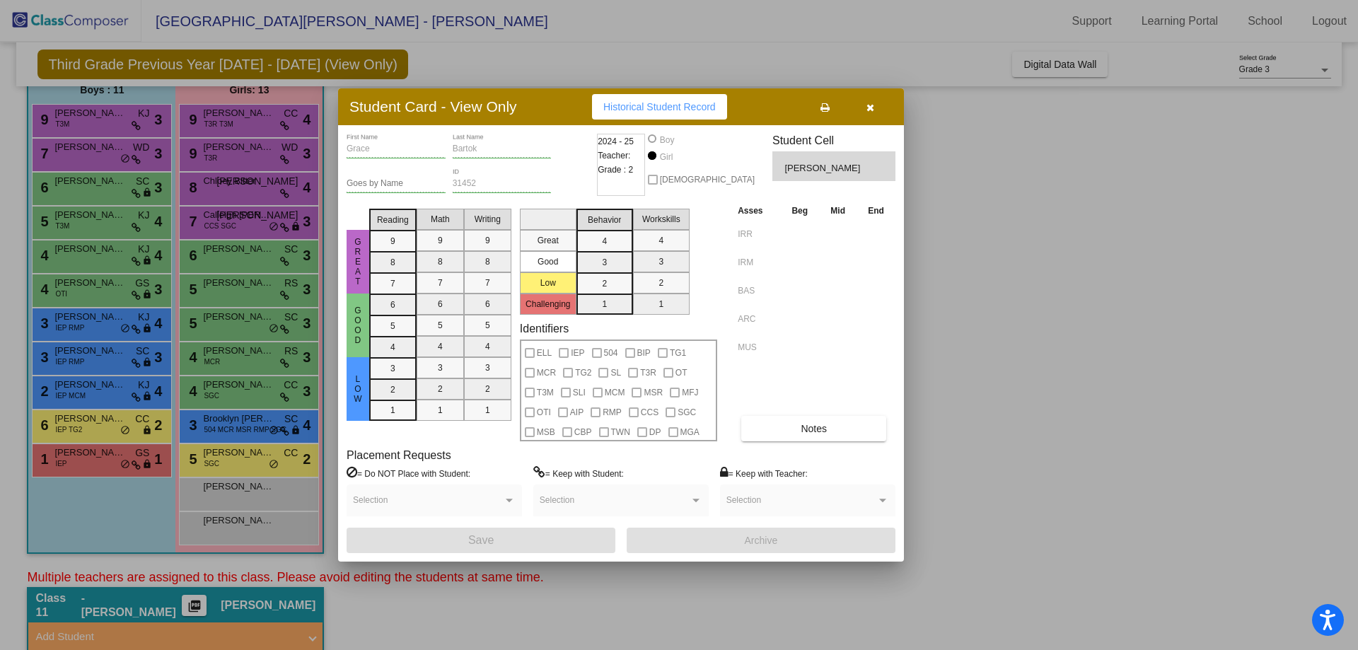
click at [872, 107] on icon "button" at bounding box center [871, 108] width 8 height 10
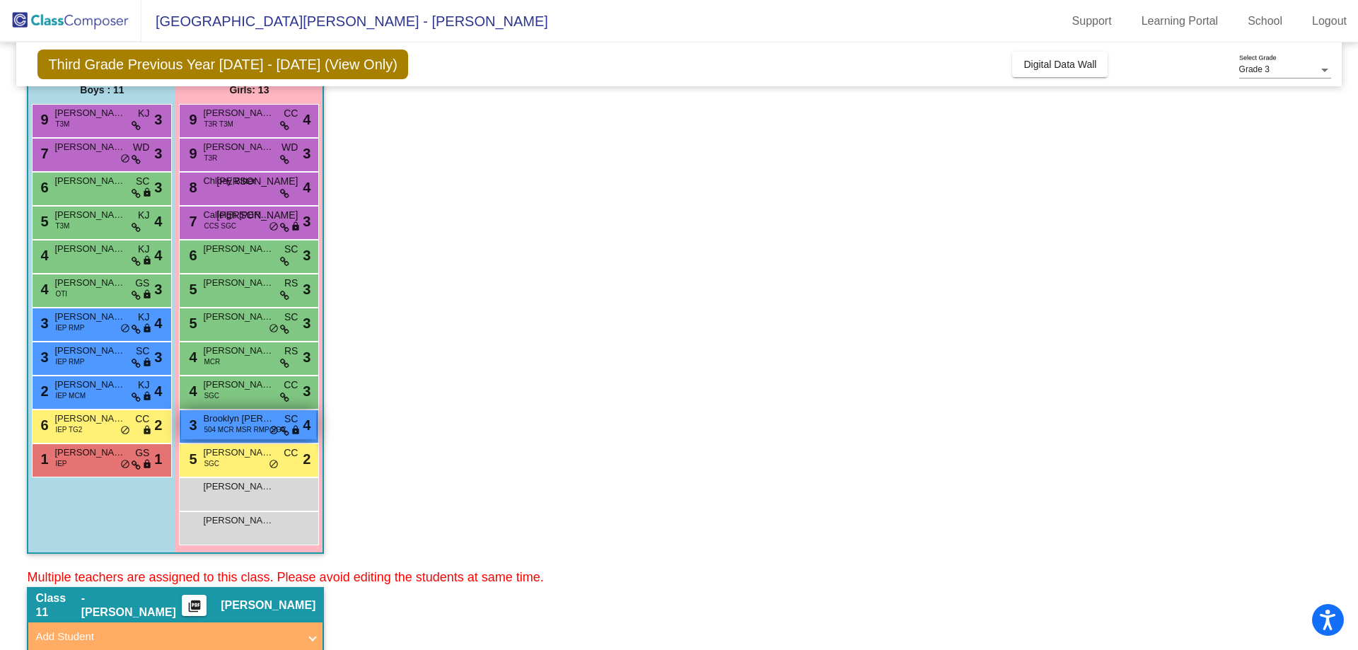
click at [219, 427] on span "504 MCR MSR RMP SGC" at bounding box center [245, 429] width 83 height 11
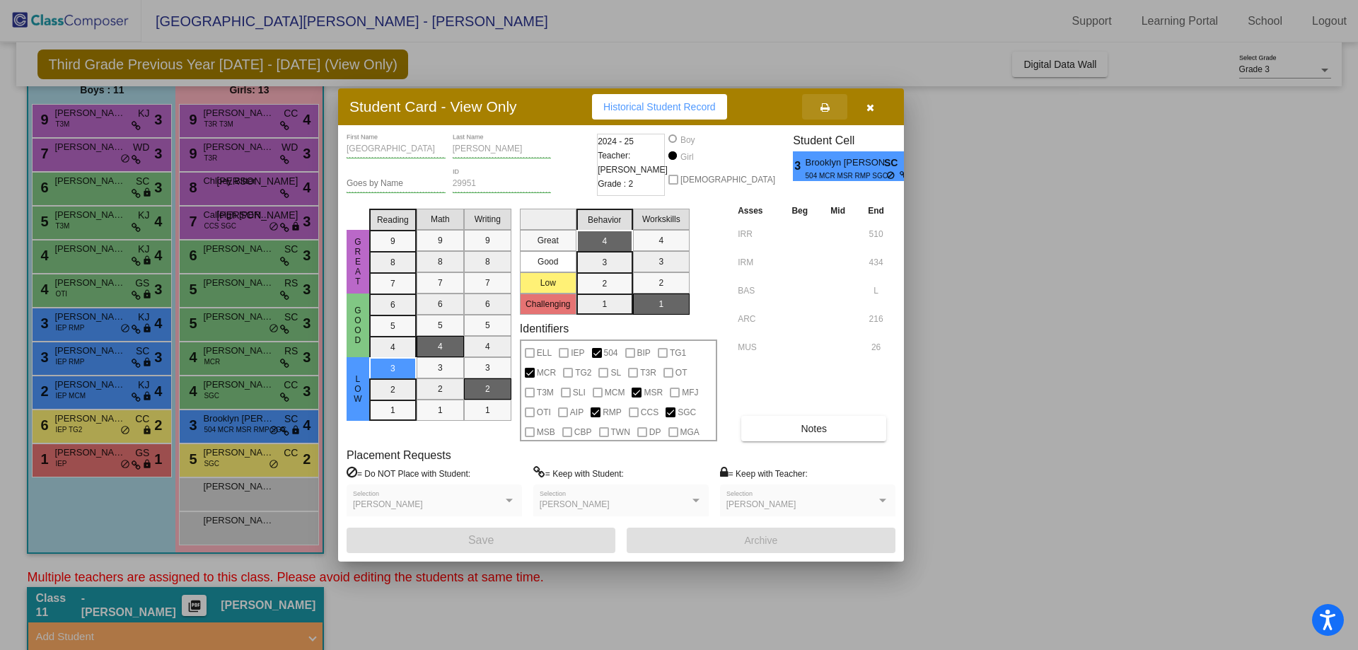
click at [826, 113] on button at bounding box center [824, 106] width 45 height 25
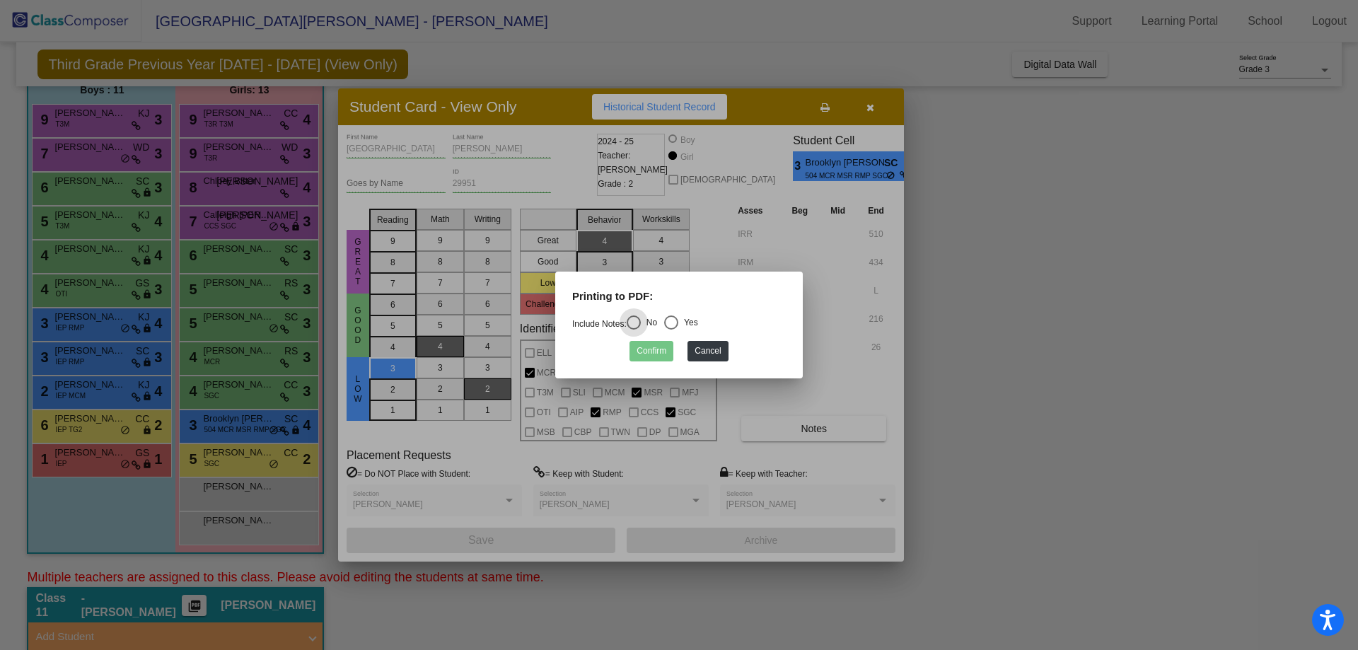
click at [678, 320] on div "Select an option" at bounding box center [671, 322] width 14 height 14
click at [671, 330] on input "Yes" at bounding box center [671, 330] width 1 height 1
radio input "true"
click at [656, 351] on button "Confirm" at bounding box center [652, 351] width 44 height 21
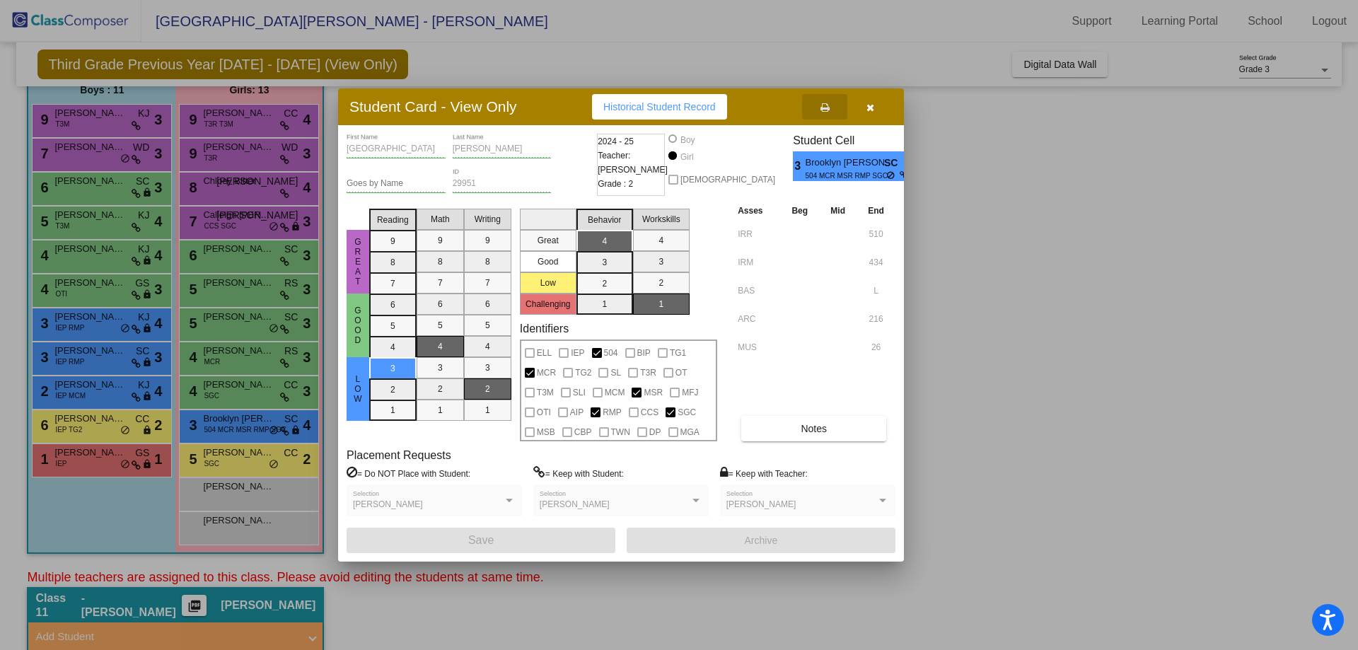
click at [879, 104] on button "button" at bounding box center [869, 106] width 45 height 25
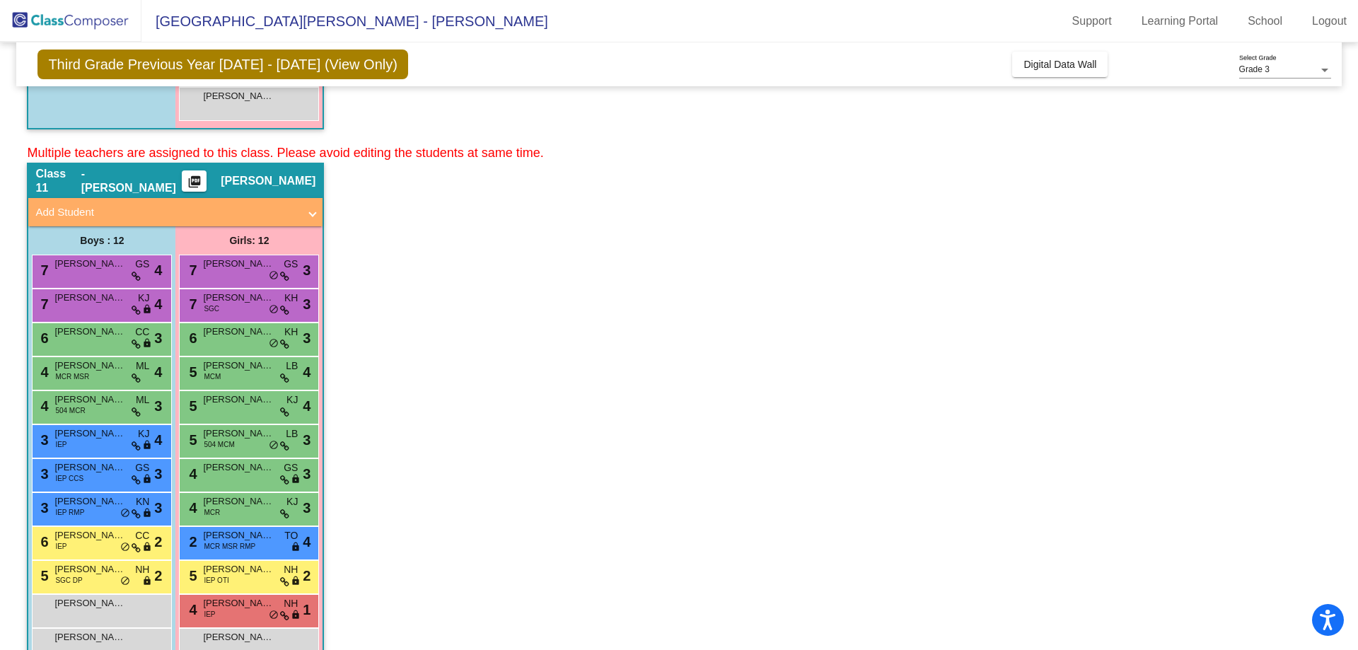
scroll to position [601, 0]
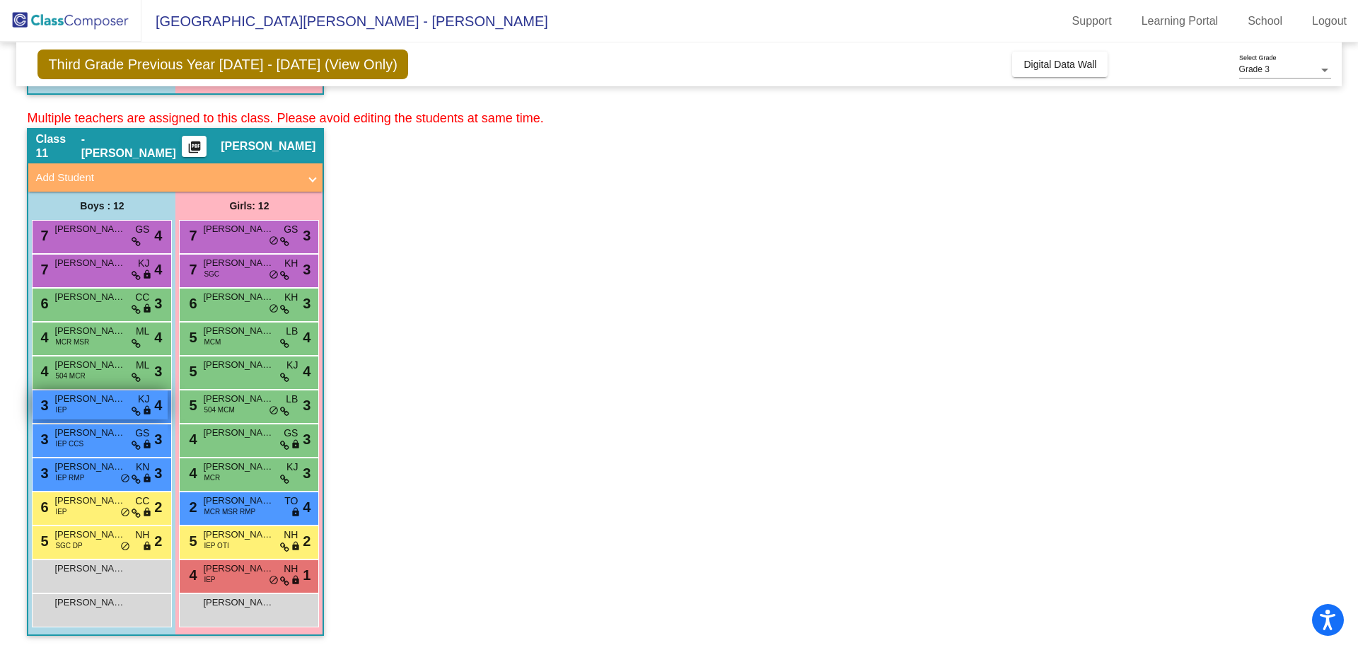
click at [98, 405] on span "[PERSON_NAME]" at bounding box center [89, 399] width 71 height 14
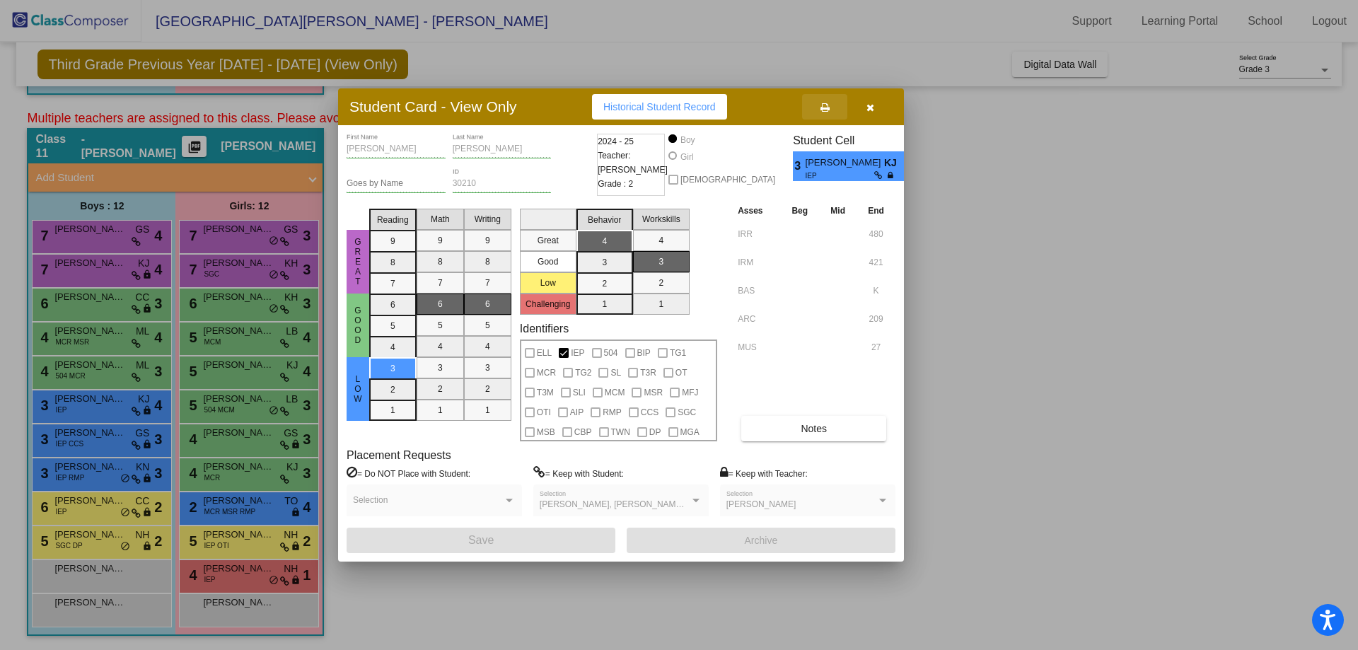
click at [827, 110] on icon at bounding box center [825, 108] width 9 height 10
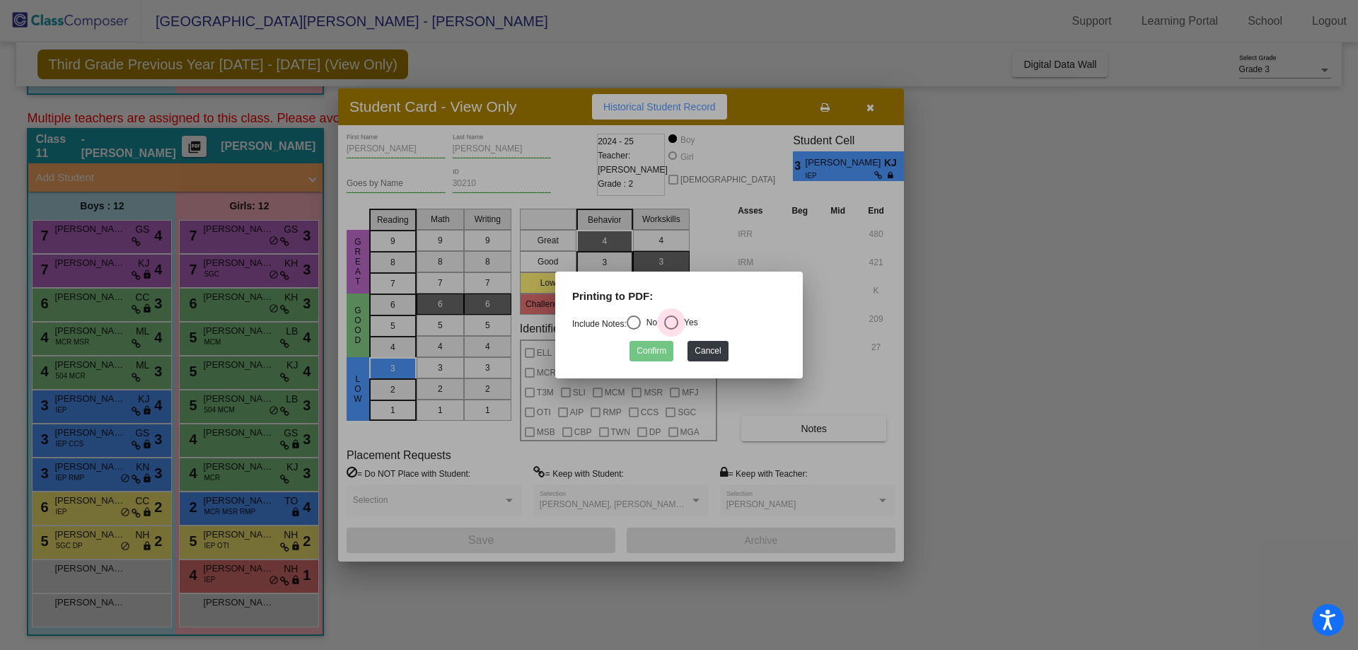
click at [677, 325] on div "Select an option" at bounding box center [671, 322] width 14 height 14
click at [671, 330] on input "Yes" at bounding box center [671, 330] width 1 height 1
radio input "true"
click at [650, 361] on button "Confirm" at bounding box center [652, 351] width 44 height 21
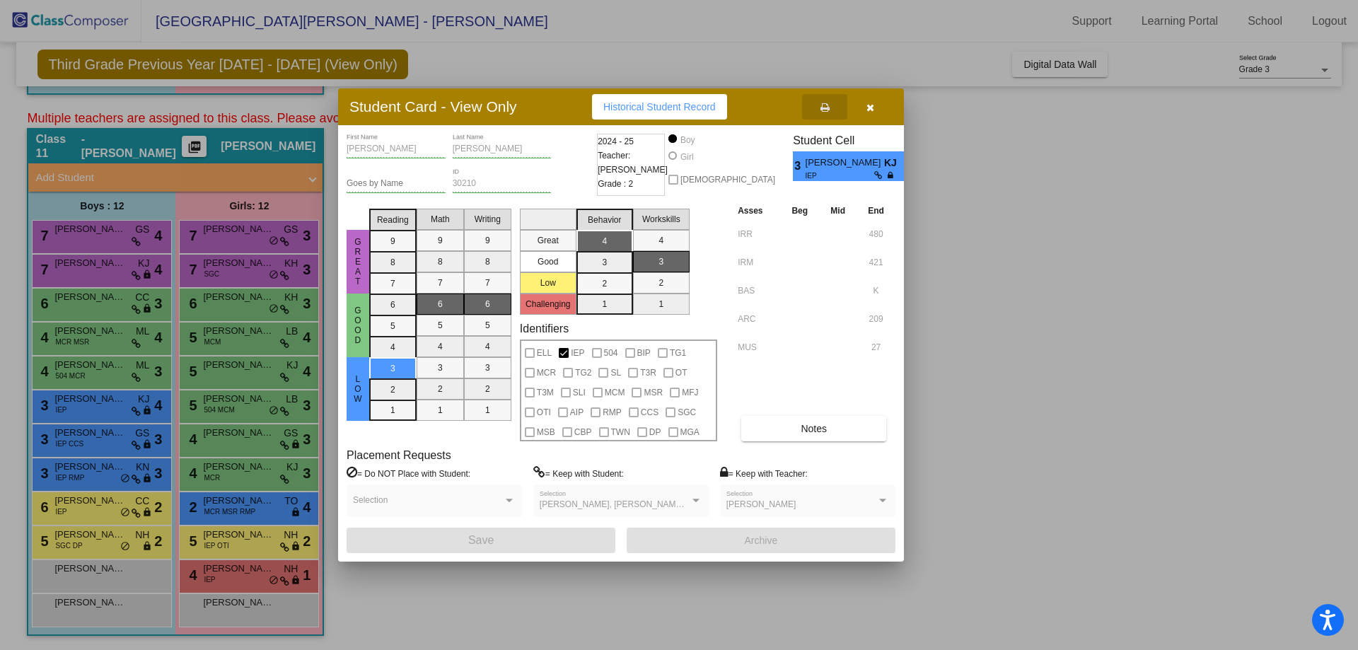
click at [876, 113] on button "button" at bounding box center [869, 106] width 45 height 25
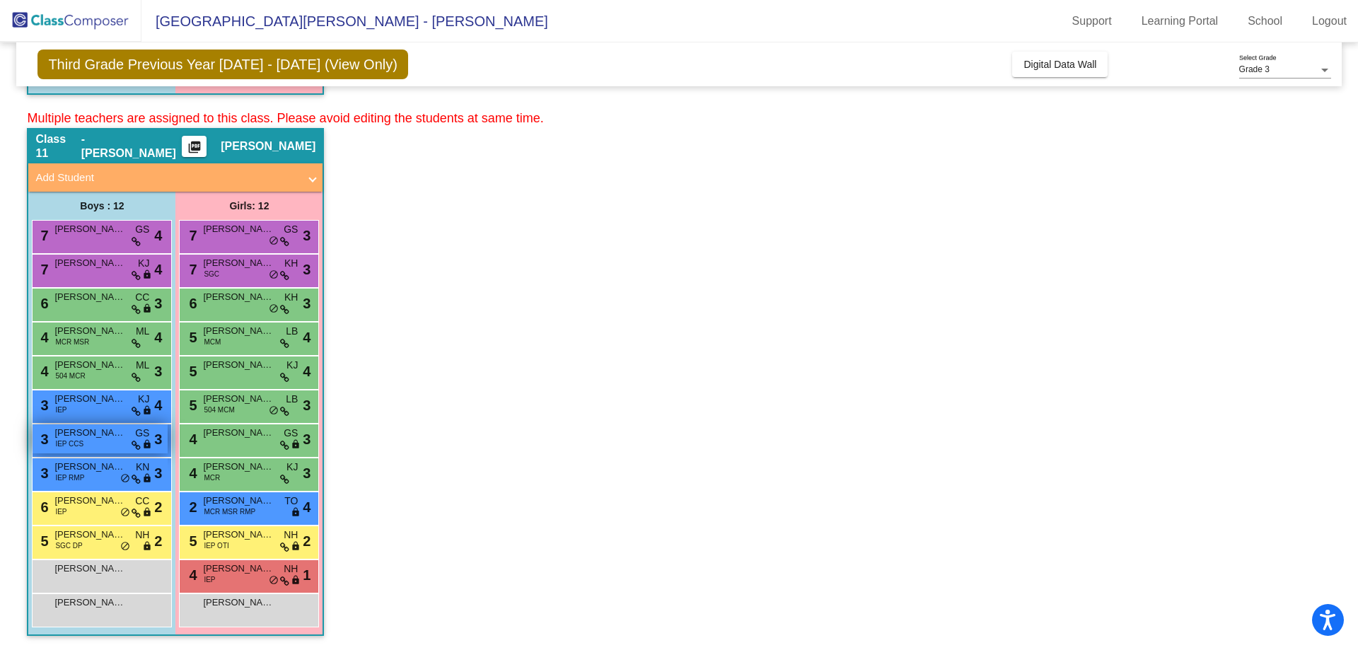
click at [90, 446] on div "3 [PERSON_NAME] IEP CCS GS lock do_not_disturb_alt 3" at bounding box center [100, 438] width 135 height 29
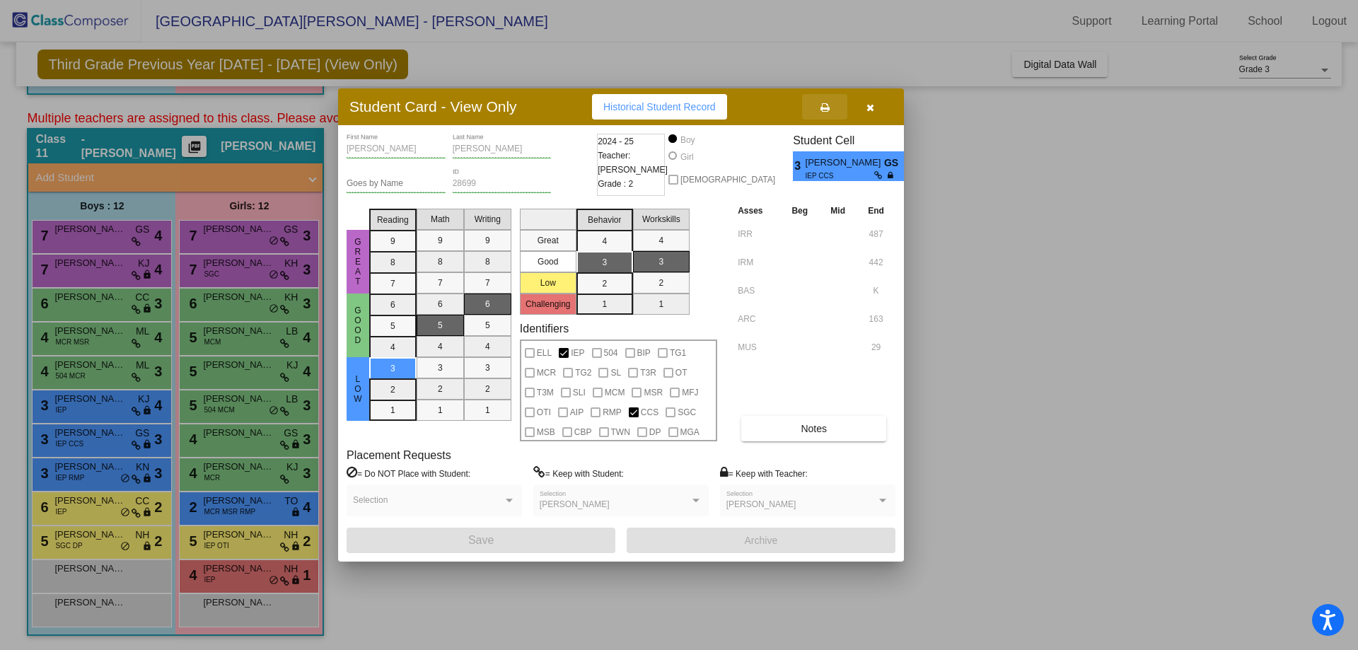
click at [826, 108] on icon at bounding box center [825, 108] width 9 height 10
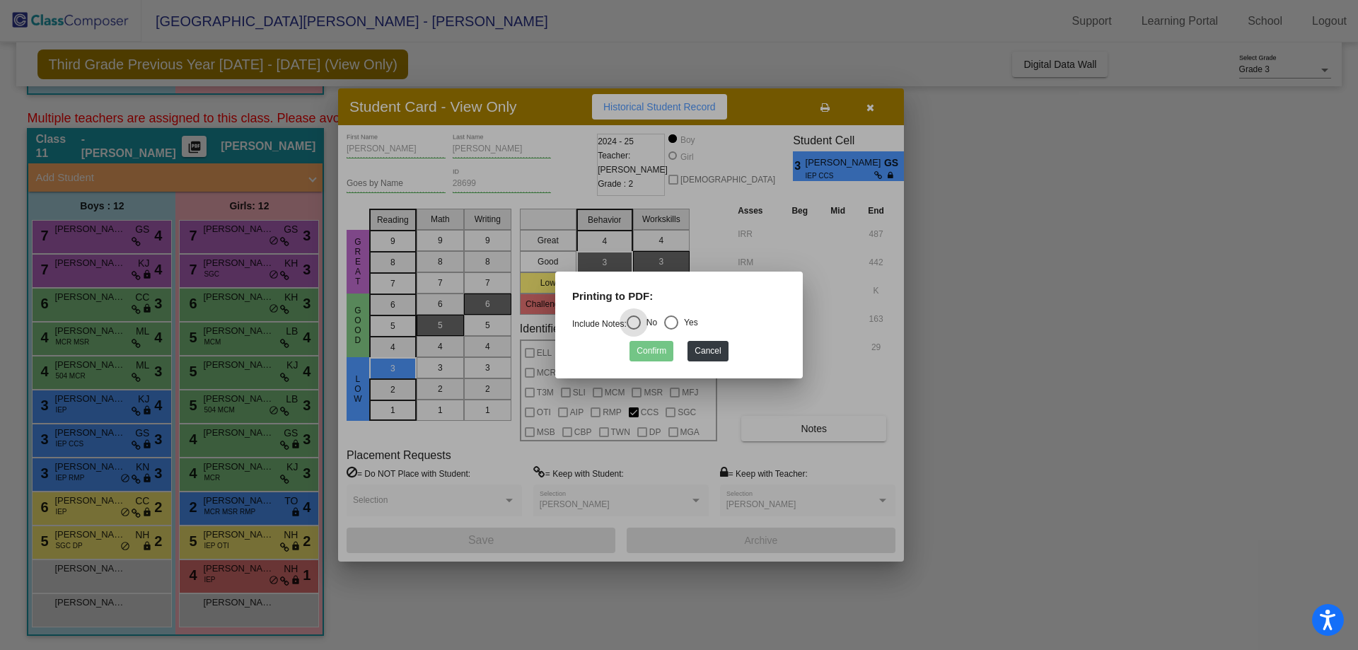
click at [671, 323] on div "Select an option" at bounding box center [671, 323] width 0 height 0
click at [671, 330] on input "Yes" at bounding box center [671, 330] width 1 height 1
radio input "true"
click at [642, 354] on button "Confirm" at bounding box center [652, 351] width 44 height 21
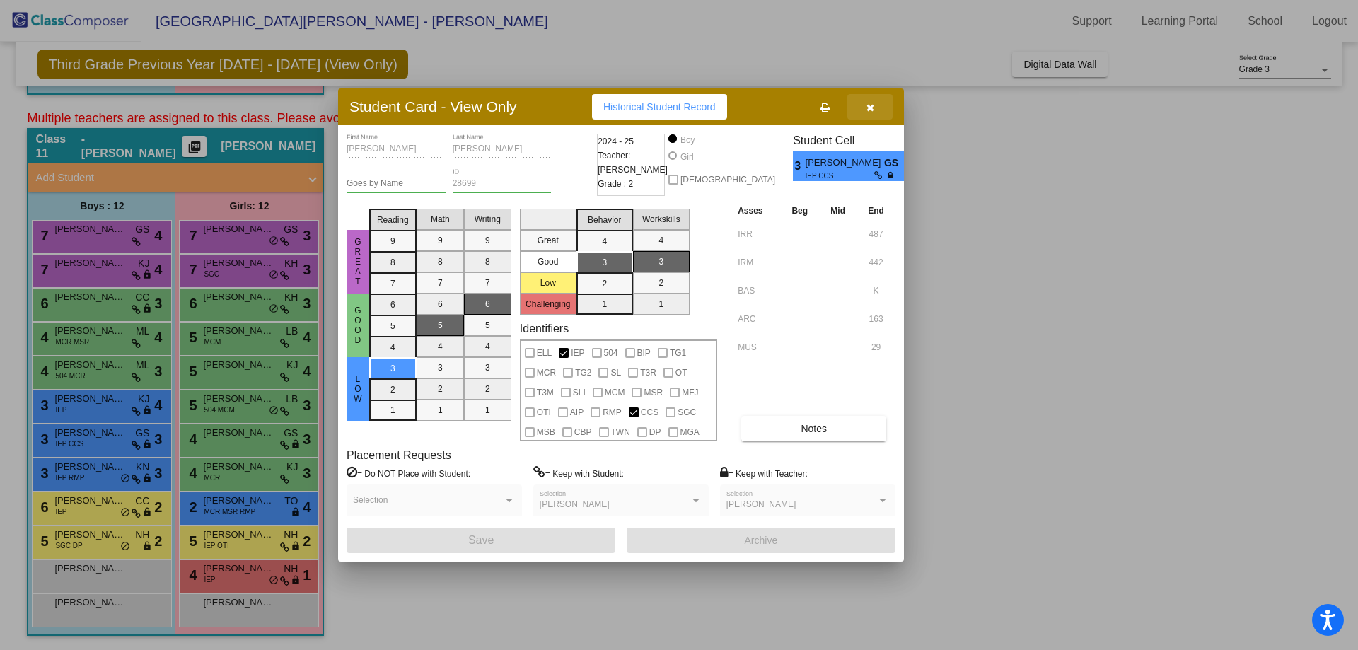
click at [875, 108] on button "button" at bounding box center [869, 106] width 45 height 25
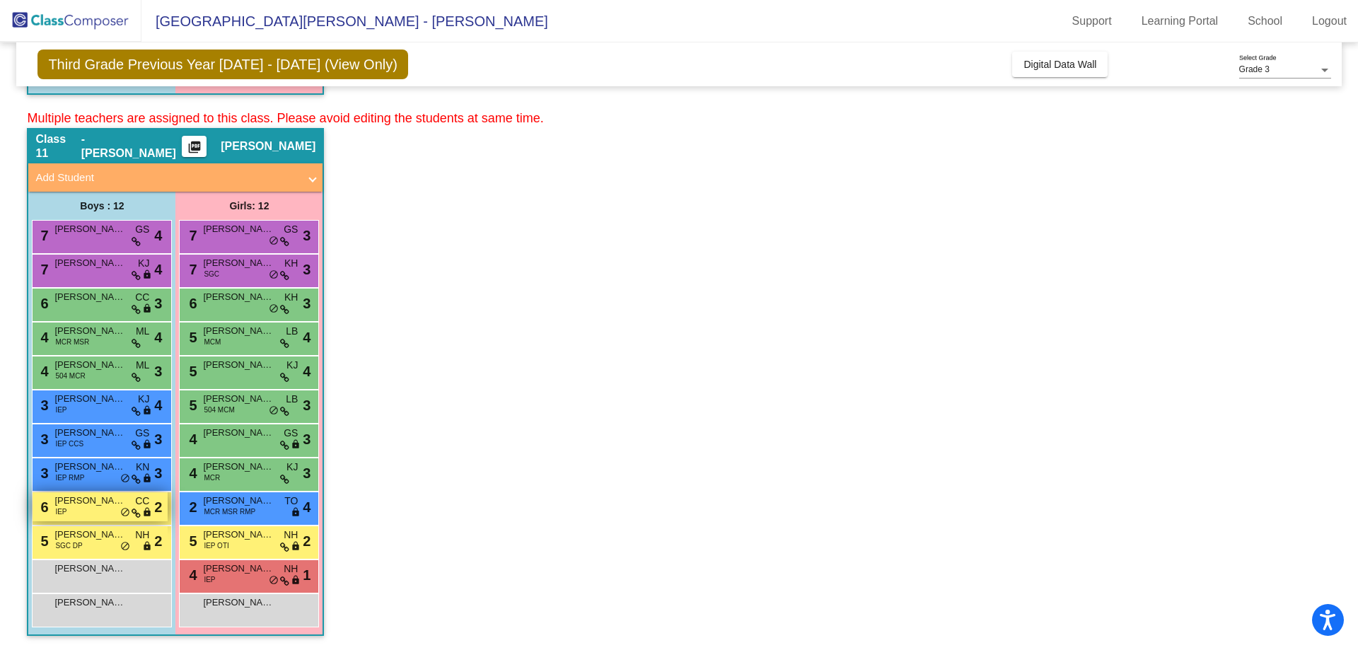
click at [100, 508] on div "6 [PERSON_NAME] IEP CC lock do_not_disturb_alt 2" at bounding box center [100, 506] width 135 height 29
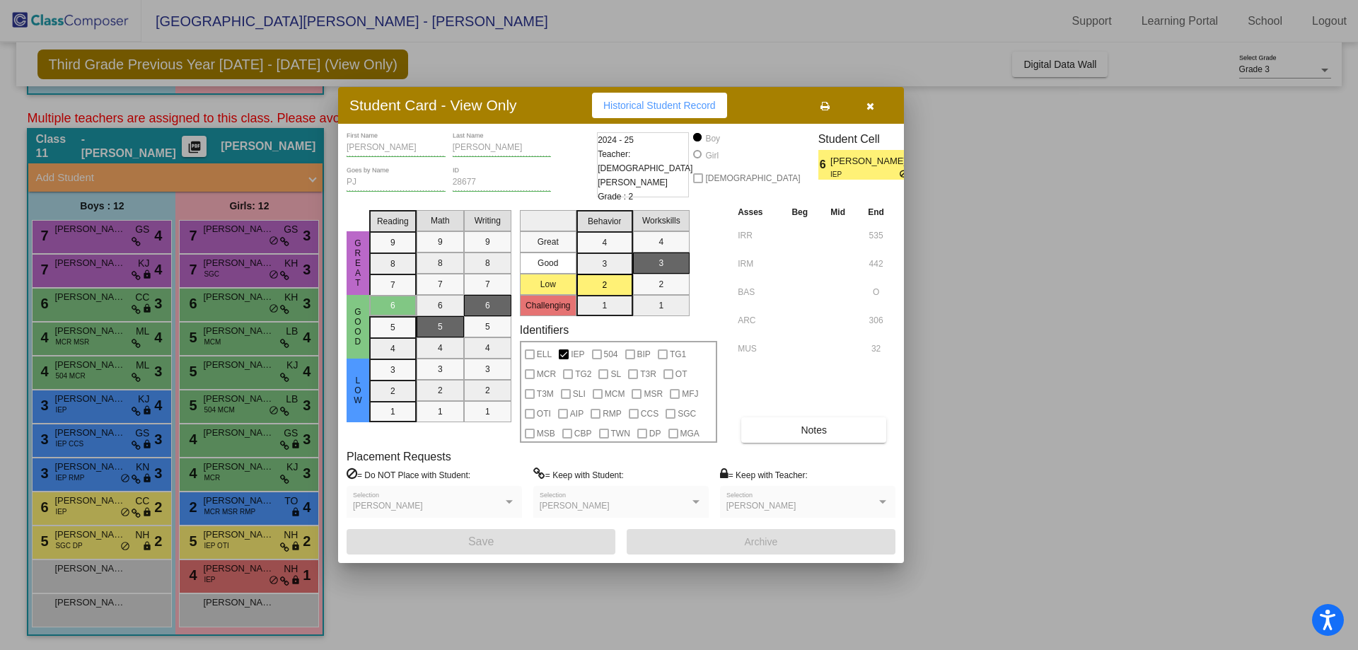
click at [822, 107] on icon at bounding box center [825, 106] width 9 height 10
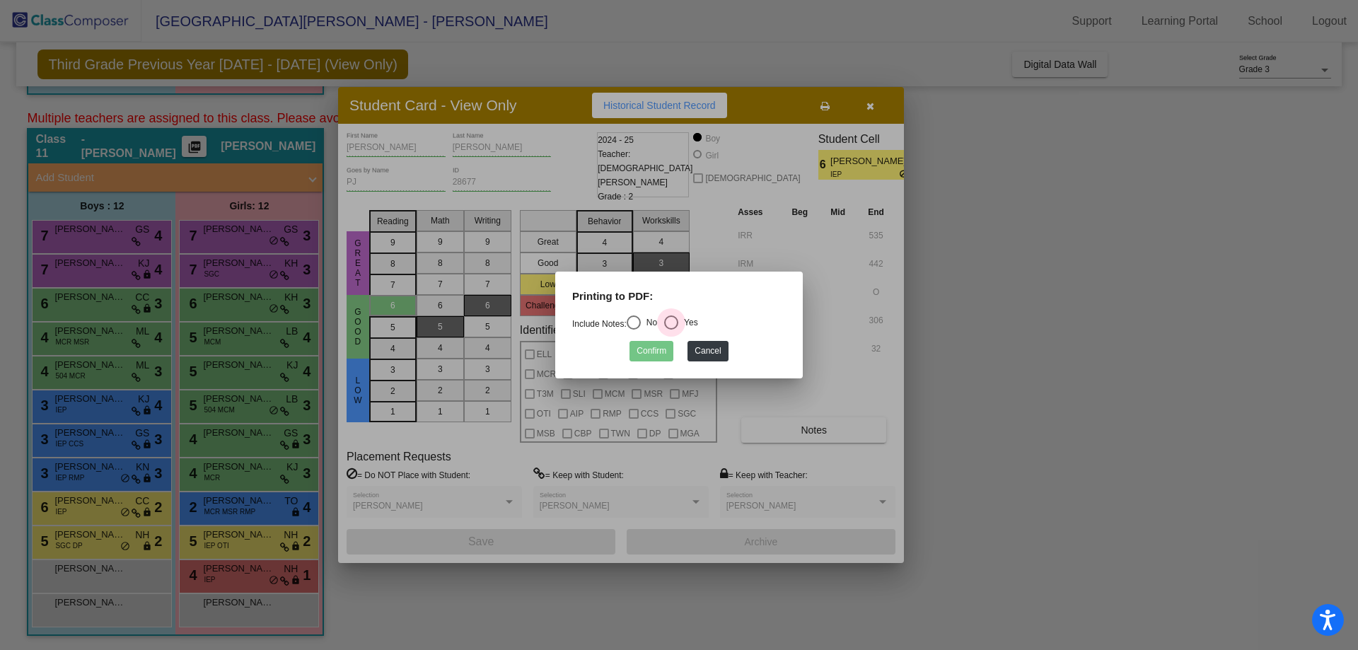
click at [671, 325] on div "Select an option" at bounding box center [671, 322] width 14 height 14
click at [671, 330] on input "Yes" at bounding box center [671, 330] width 1 height 1
radio input "true"
click at [656, 350] on button "Confirm" at bounding box center [652, 351] width 44 height 21
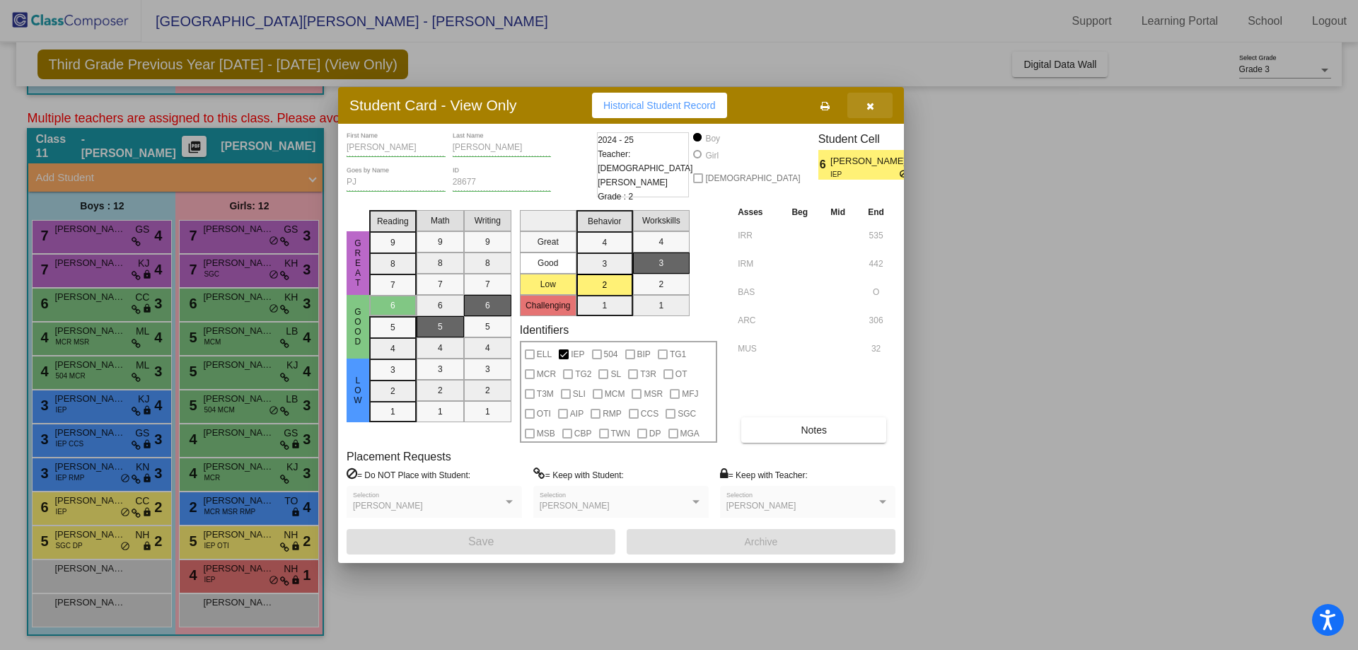
click at [876, 115] on button "button" at bounding box center [869, 105] width 45 height 25
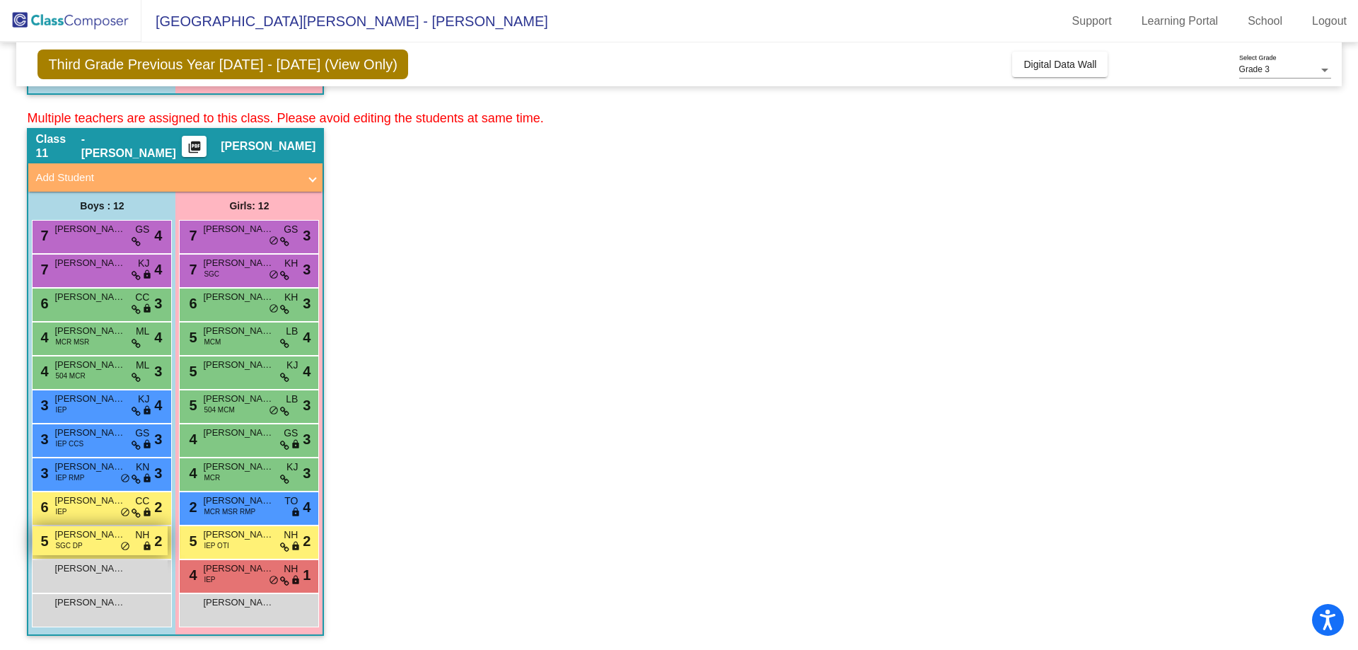
click at [91, 546] on div "5 [PERSON_NAME] SGC DP NH lock do_not_disturb_alt 2" at bounding box center [100, 540] width 135 height 29
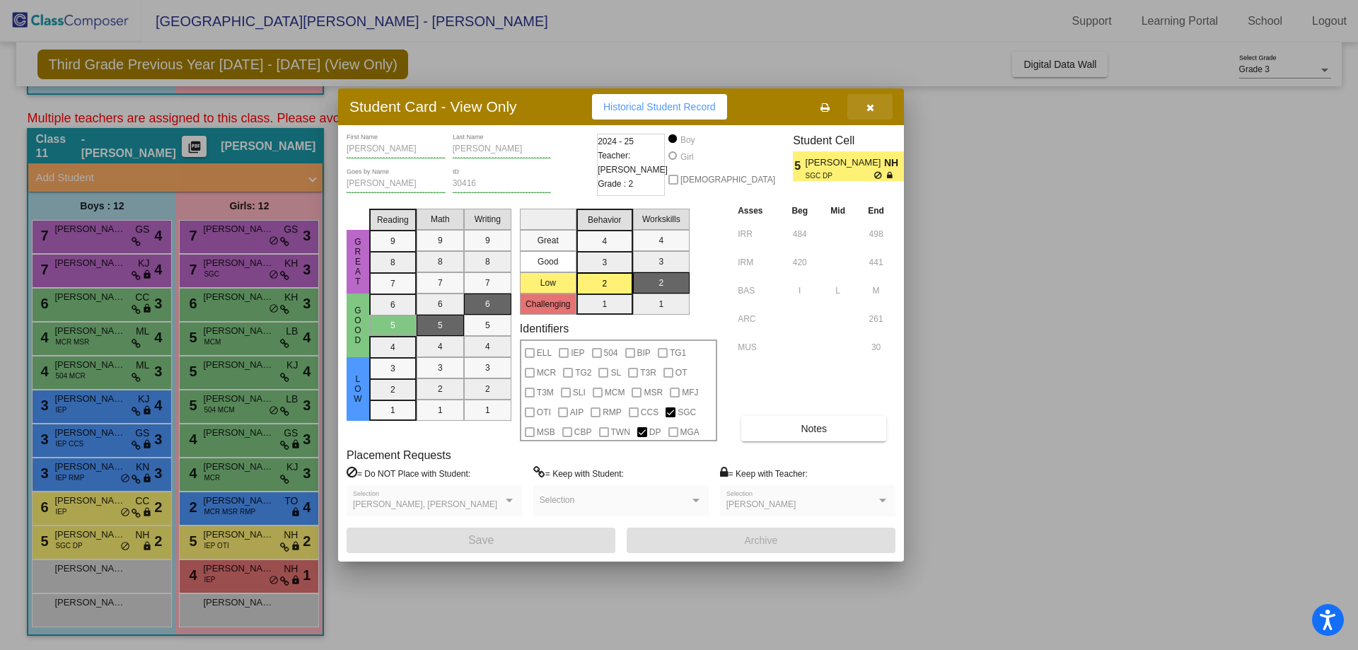
click at [870, 115] on button "button" at bounding box center [869, 106] width 45 height 25
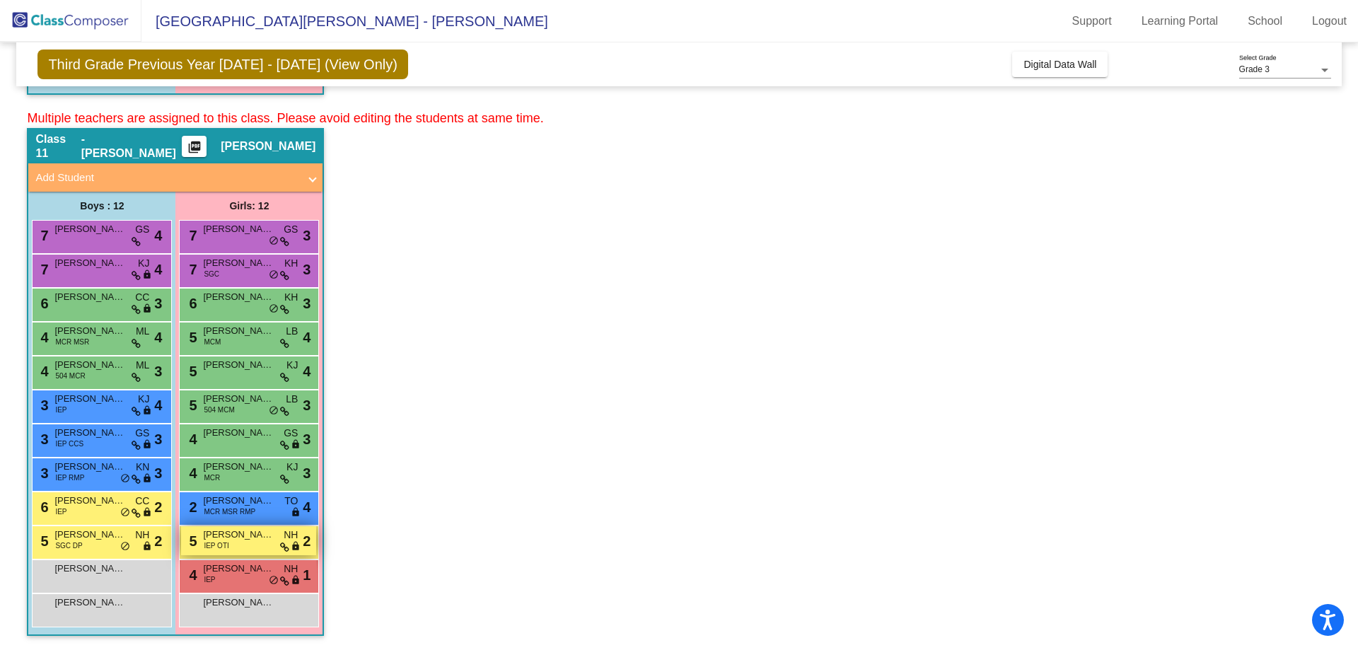
click at [245, 545] on div "5 [PERSON_NAME] IEP OTI NH lock do_not_disturb_alt 2" at bounding box center [248, 540] width 135 height 29
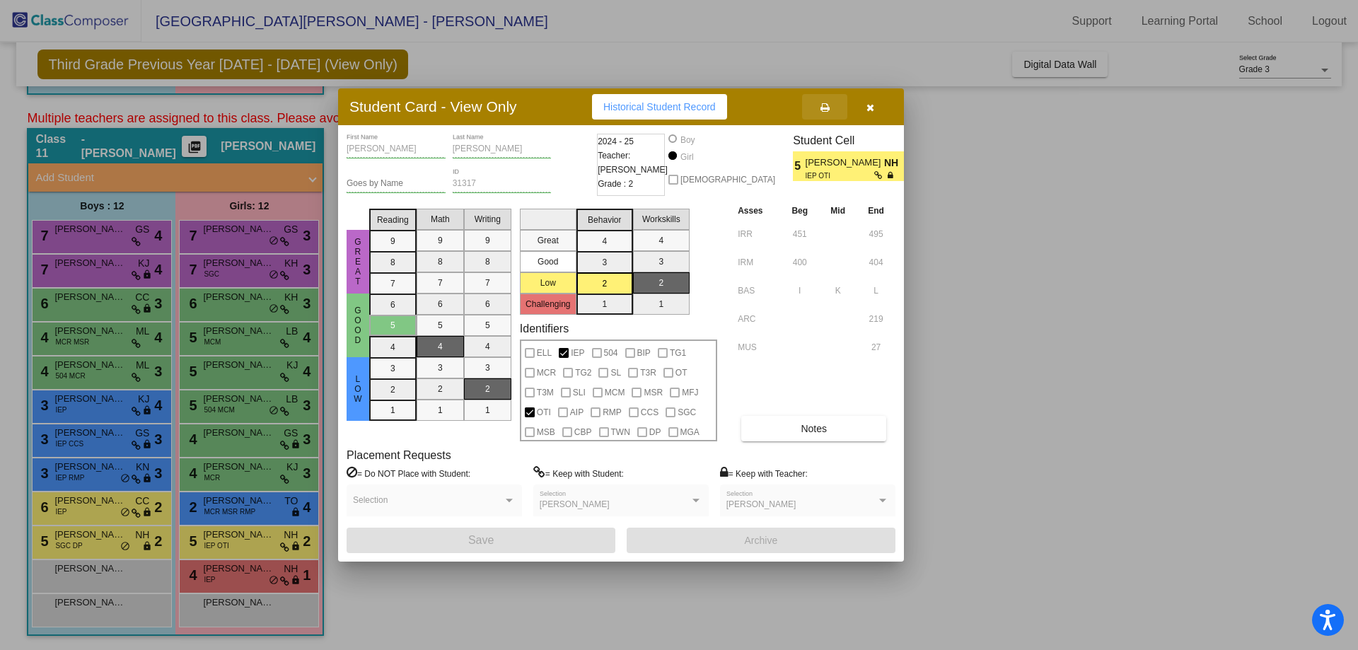
click at [831, 108] on button at bounding box center [824, 106] width 45 height 25
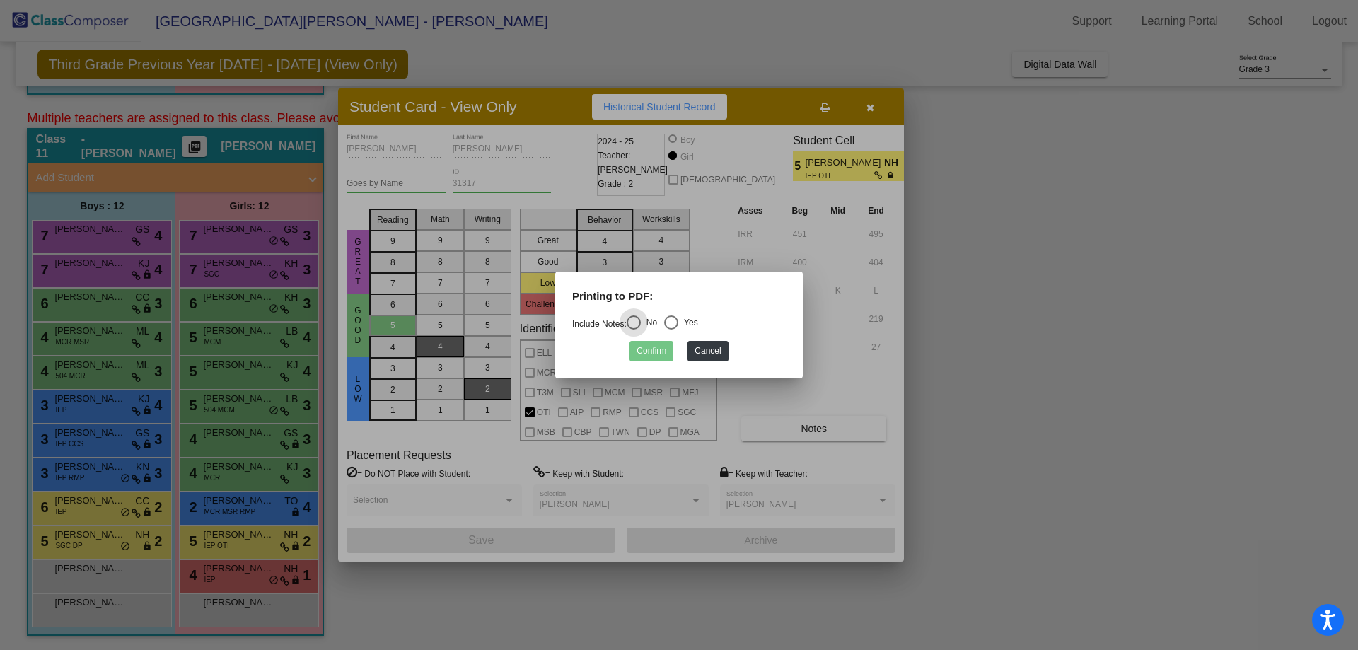
click at [672, 327] on div "Select an option" at bounding box center [671, 322] width 14 height 14
click at [671, 330] on input "Yes" at bounding box center [671, 330] width 1 height 1
radio input "true"
click at [637, 357] on button "Confirm" at bounding box center [652, 351] width 44 height 21
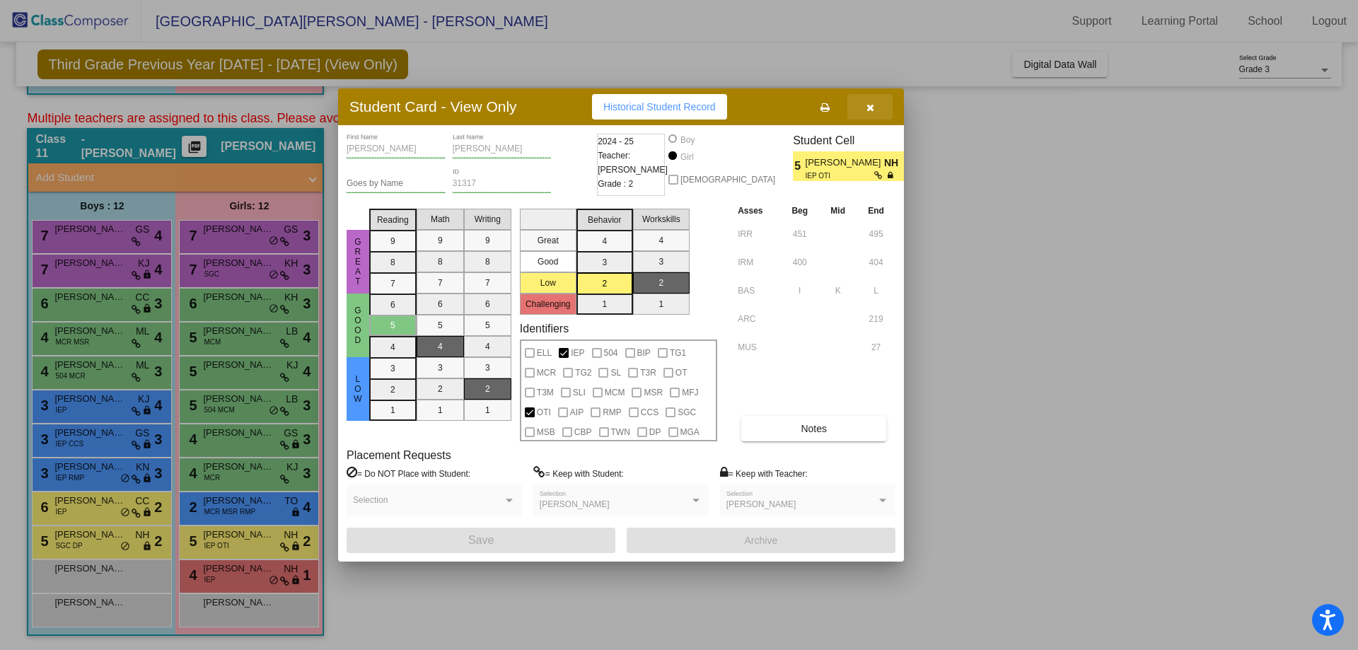
click at [876, 105] on button "button" at bounding box center [869, 106] width 45 height 25
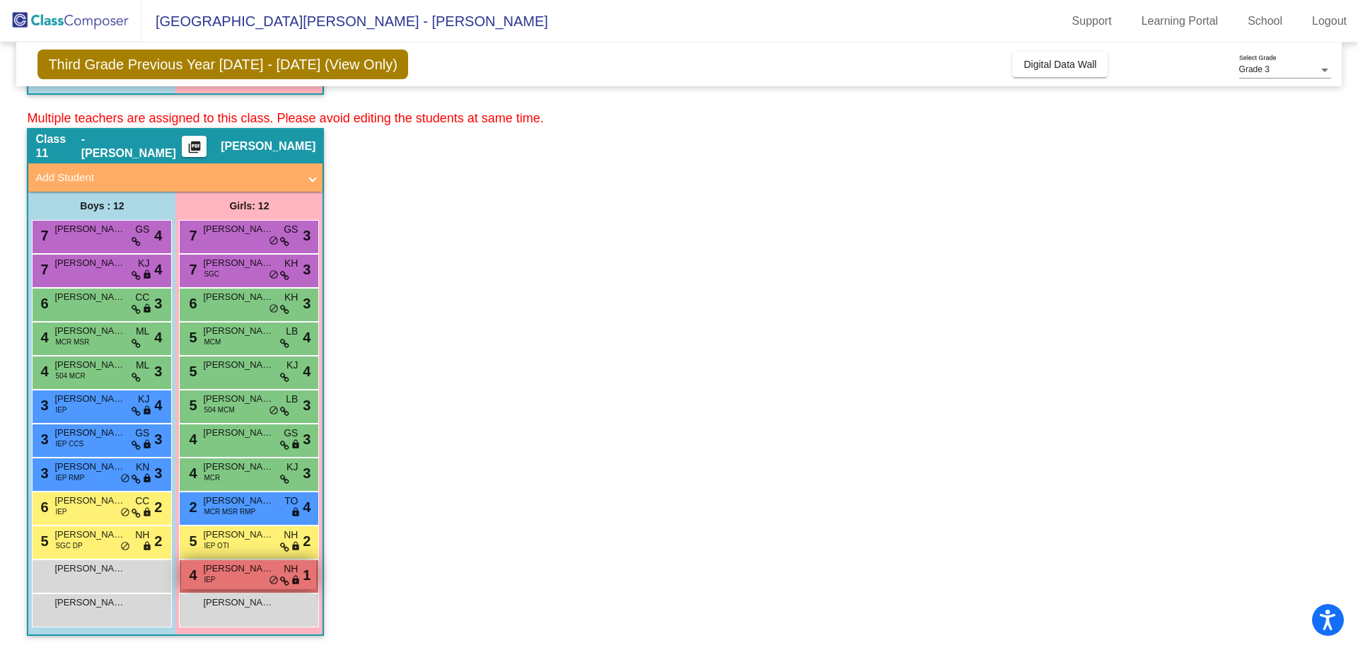
click at [214, 575] on span "IEP" at bounding box center [209, 579] width 11 height 11
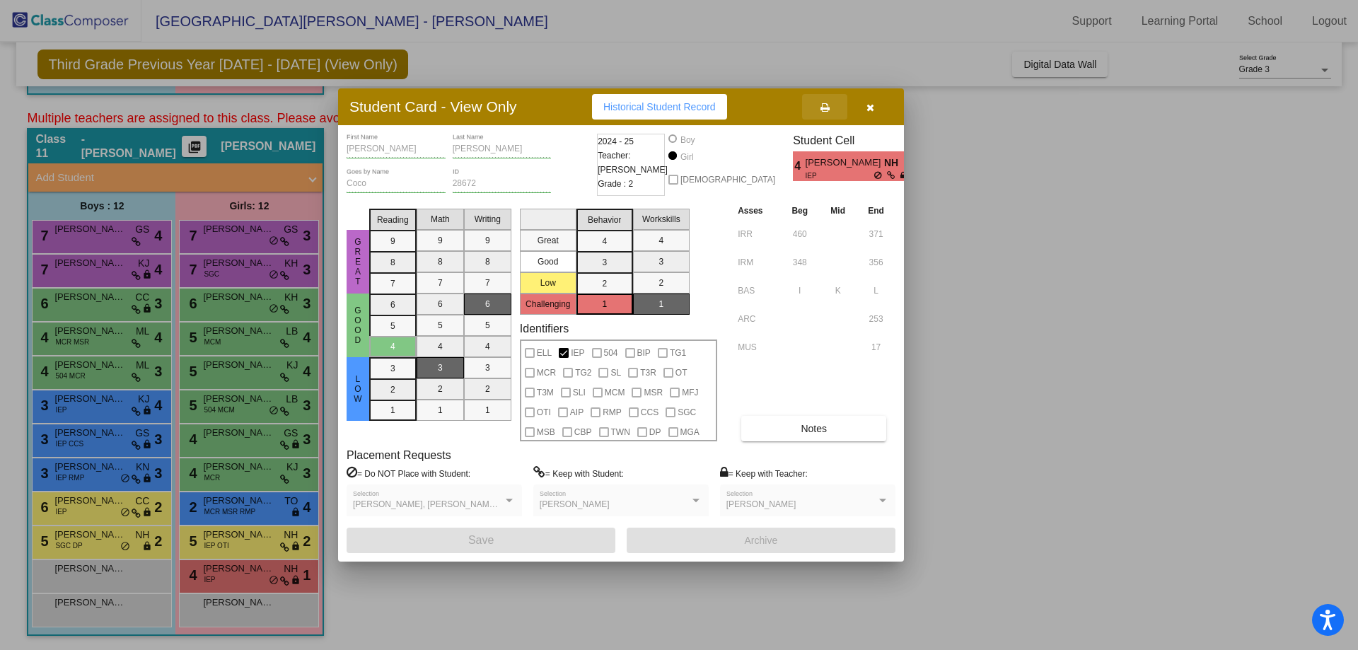
click at [827, 110] on icon at bounding box center [825, 108] width 9 height 10
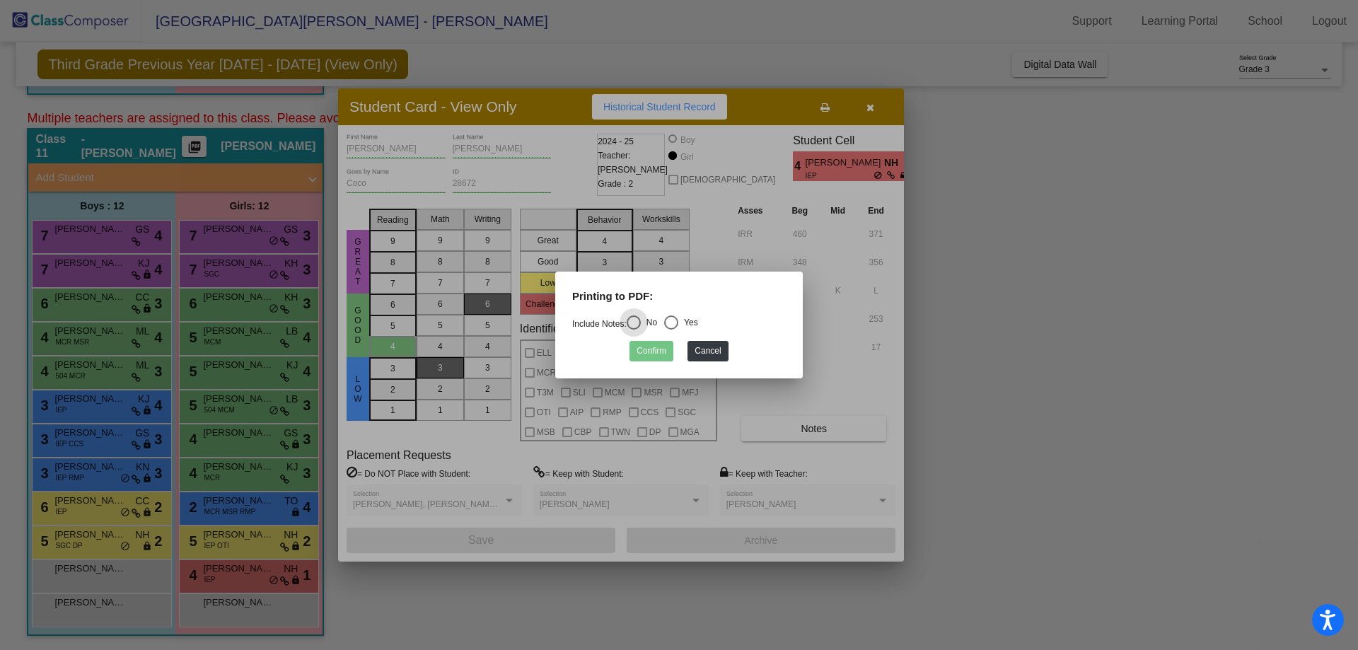
click at [670, 320] on div "Select an option" at bounding box center [671, 322] width 14 height 14
click at [671, 330] on input "Yes" at bounding box center [671, 330] width 1 height 1
radio input "true"
click at [644, 351] on button "Confirm" at bounding box center [652, 351] width 44 height 21
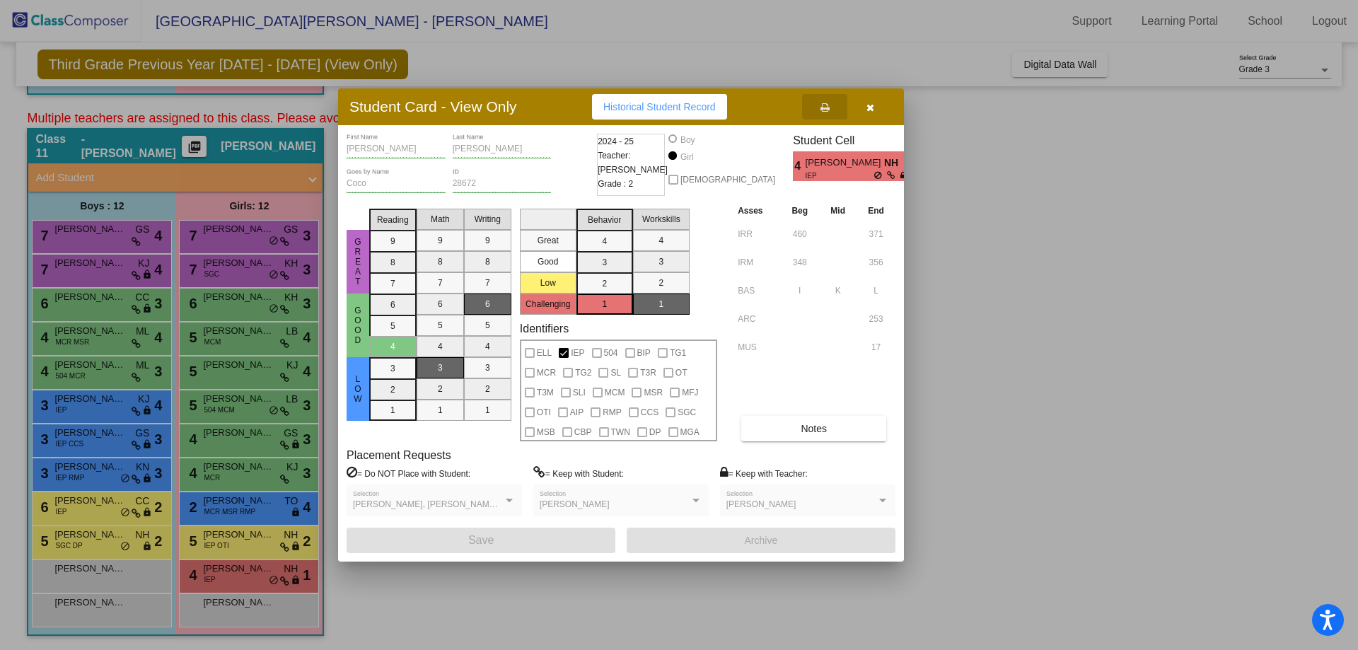
click at [867, 105] on icon "button" at bounding box center [871, 108] width 8 height 10
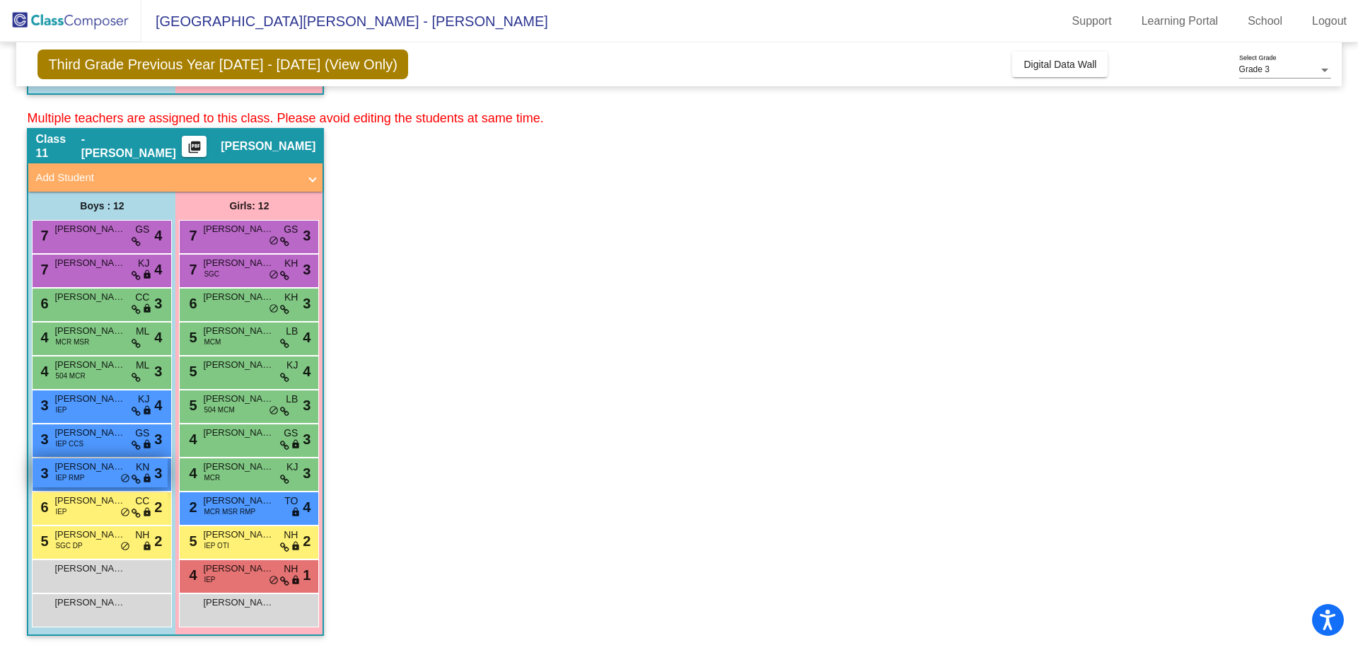
click at [79, 482] on span "IEP RMP" at bounding box center [69, 478] width 29 height 11
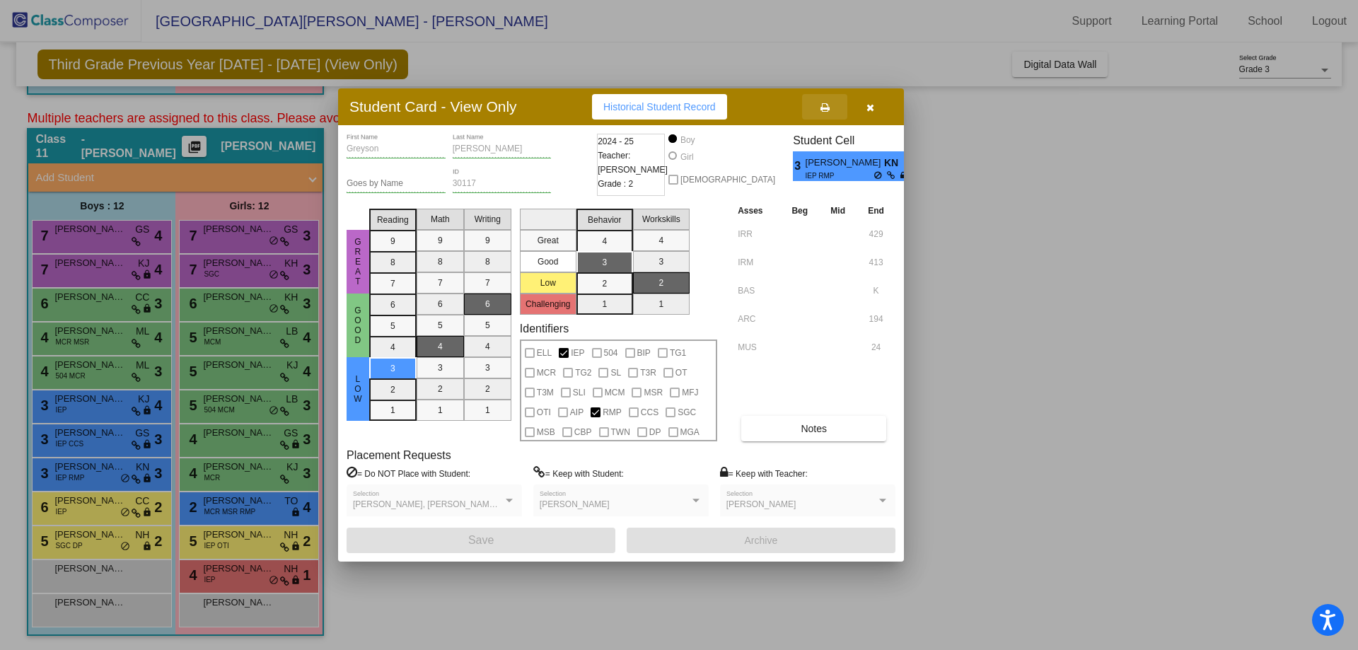
click at [824, 106] on icon at bounding box center [825, 108] width 9 height 10
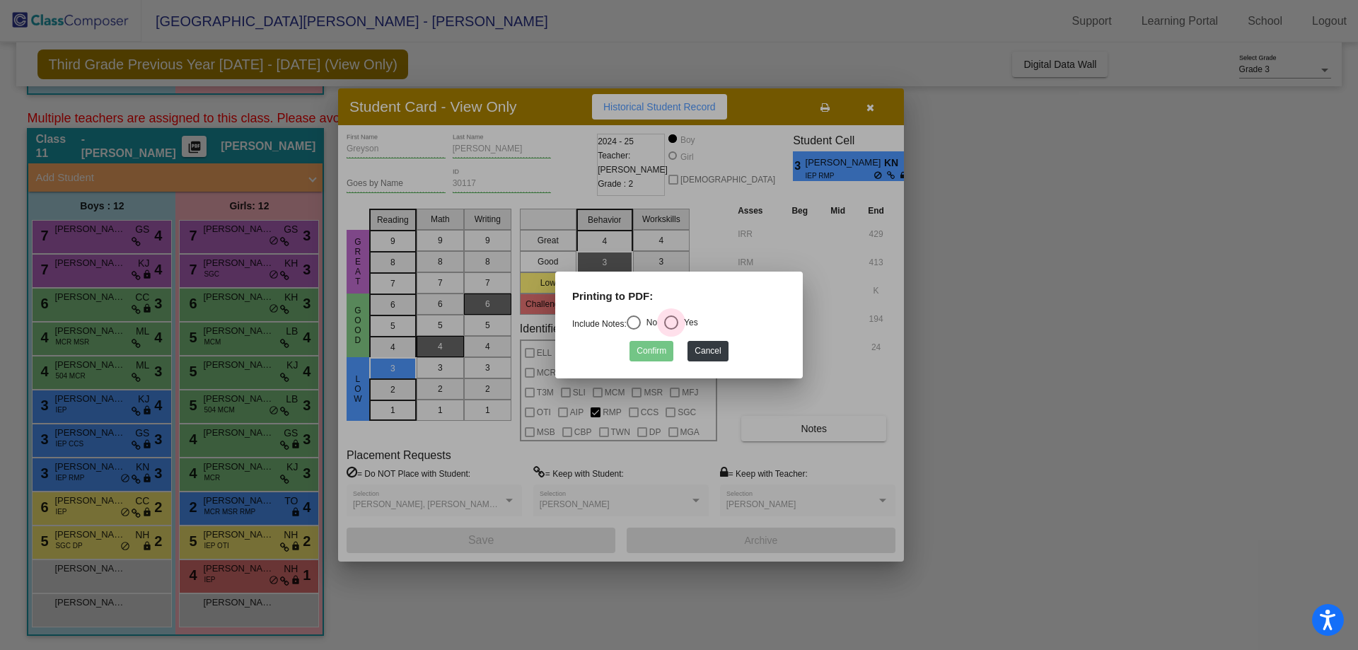
click at [678, 323] on div "Select an option" at bounding box center [671, 322] width 14 height 14
click at [671, 330] on input "Yes" at bounding box center [671, 330] width 1 height 1
radio input "true"
click at [658, 357] on button "Confirm" at bounding box center [652, 351] width 44 height 21
